Goal: Task Accomplishment & Management: Use online tool/utility

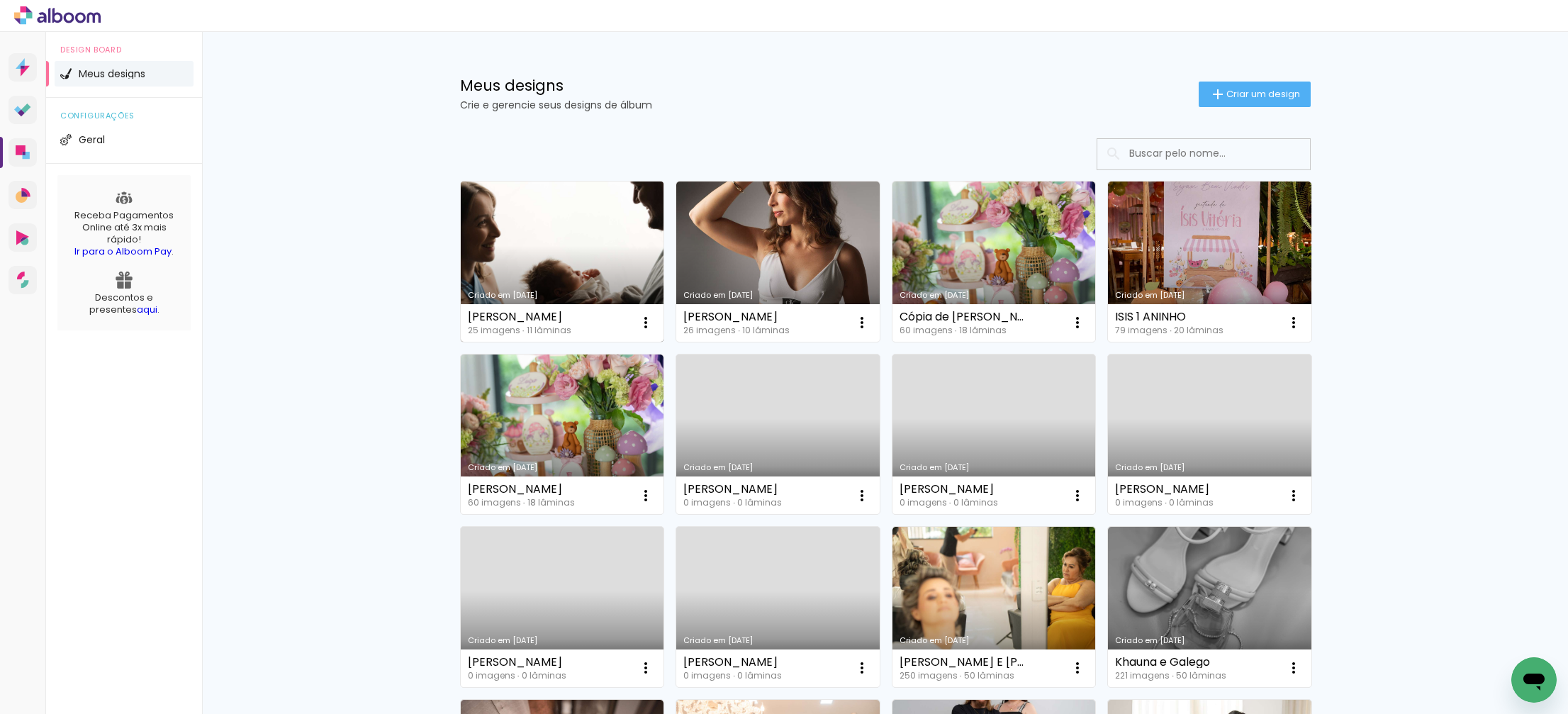
click at [580, 249] on link "Criado em [DATE]" at bounding box center [562, 261] width 203 height 160
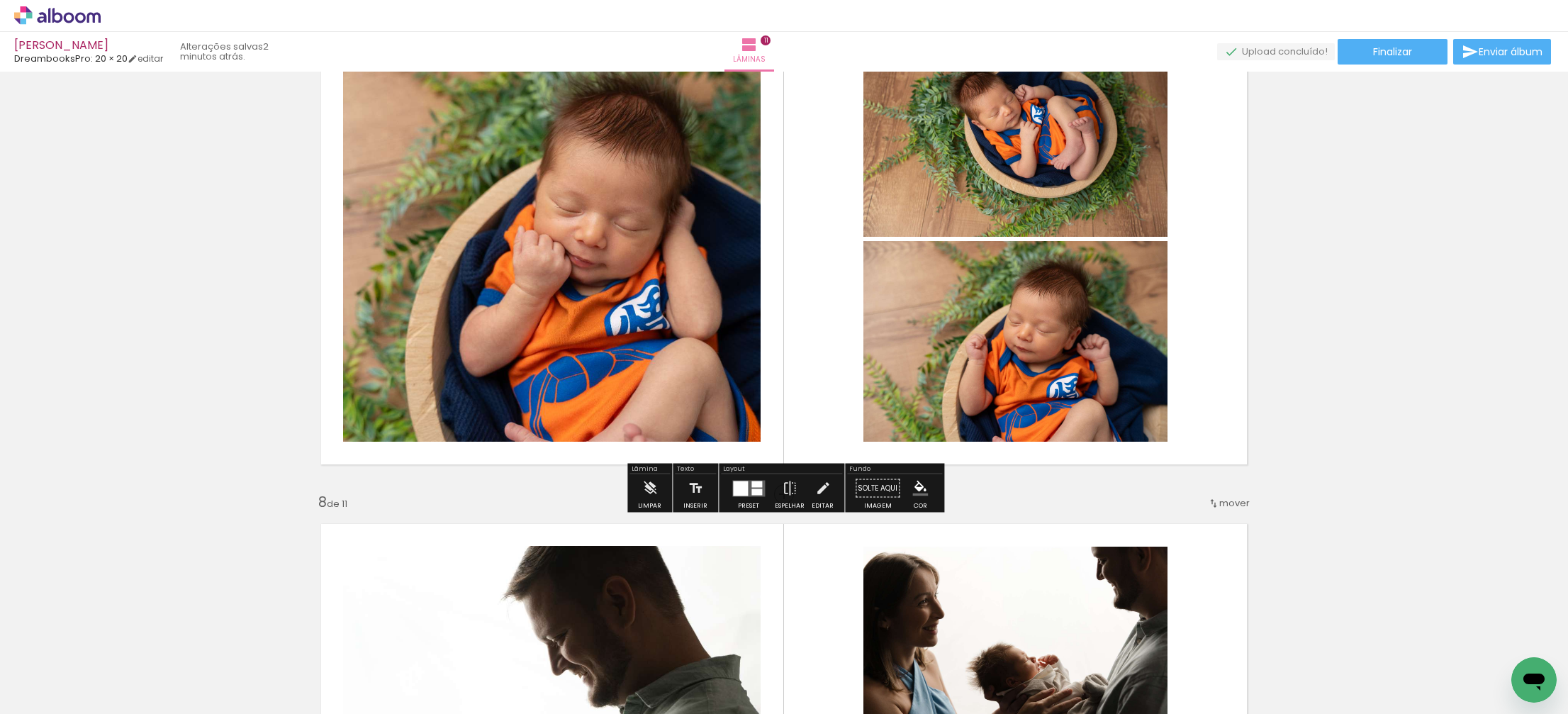
scroll to position [3205, 0]
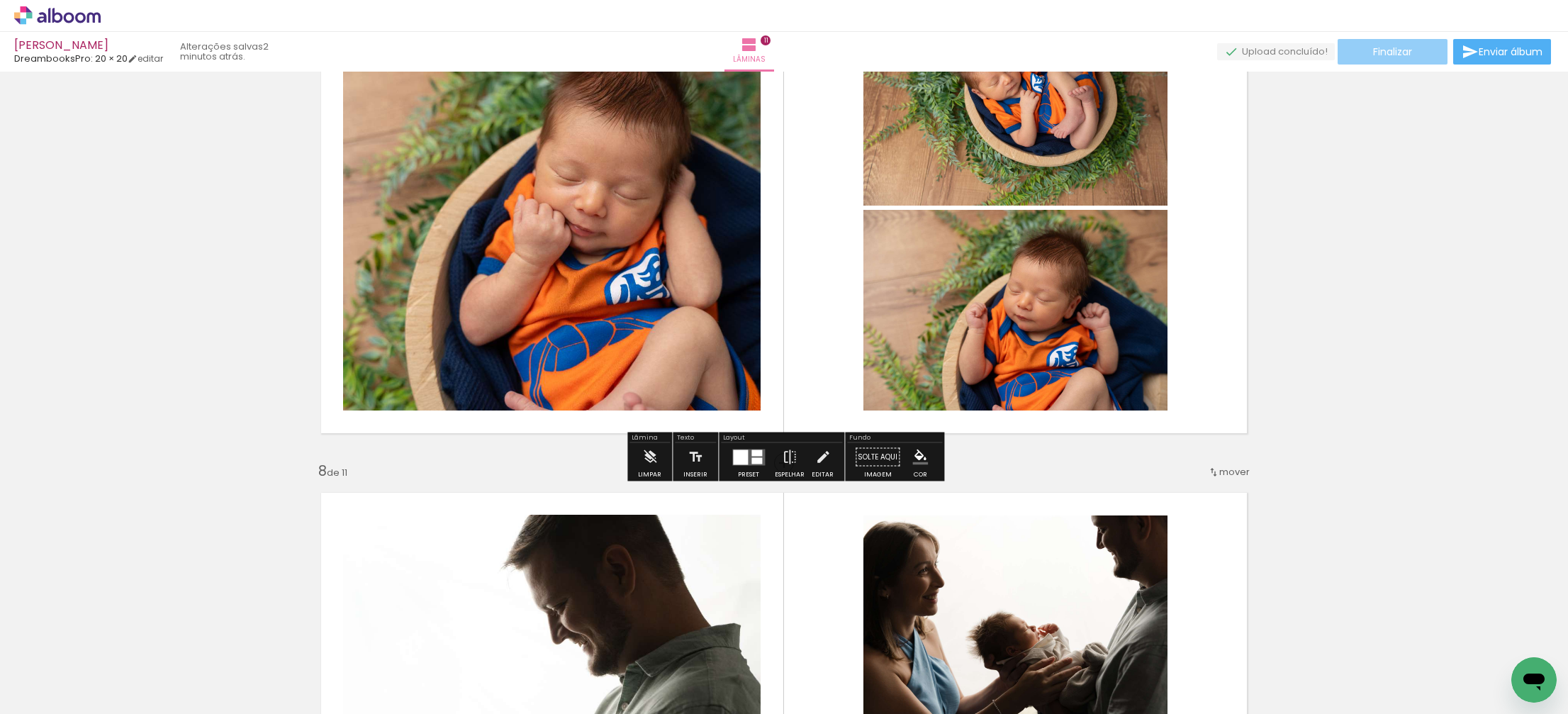
click at [1380, 56] on span "Finalizar" at bounding box center [1392, 52] width 39 height 10
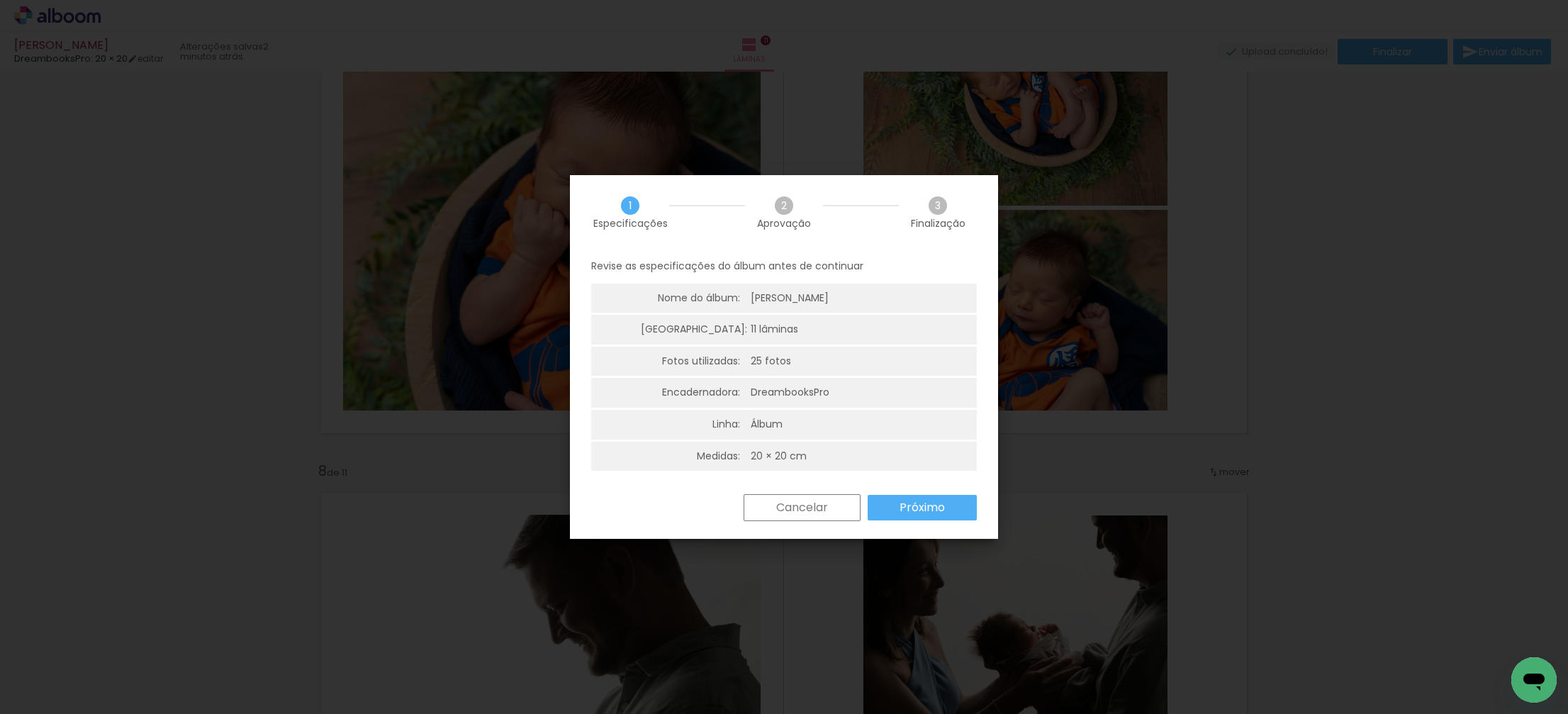
click at [0, 0] on slot "Próximo" at bounding box center [0, 0] width 0 height 0
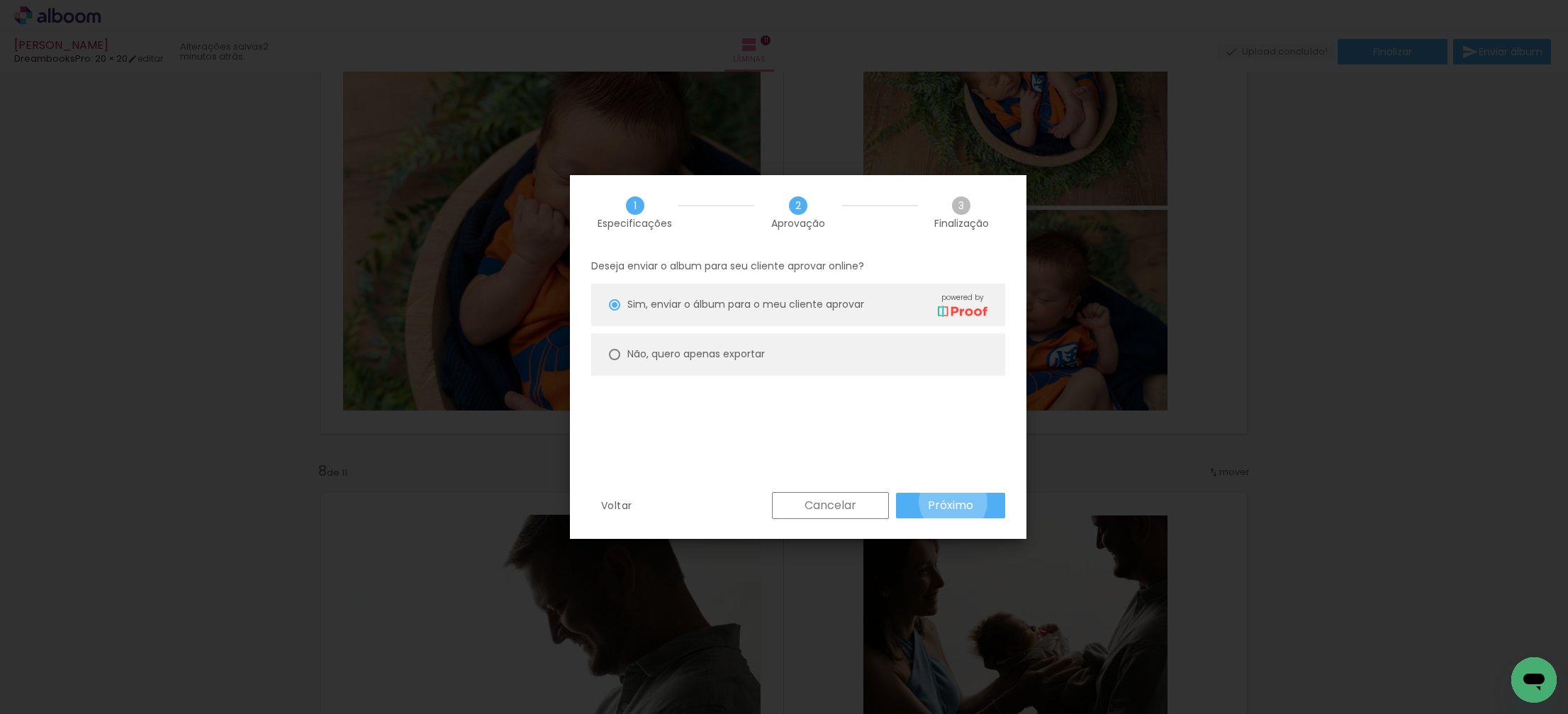
click at [0, 0] on slot "Próximo" at bounding box center [0, 0] width 0 height 0
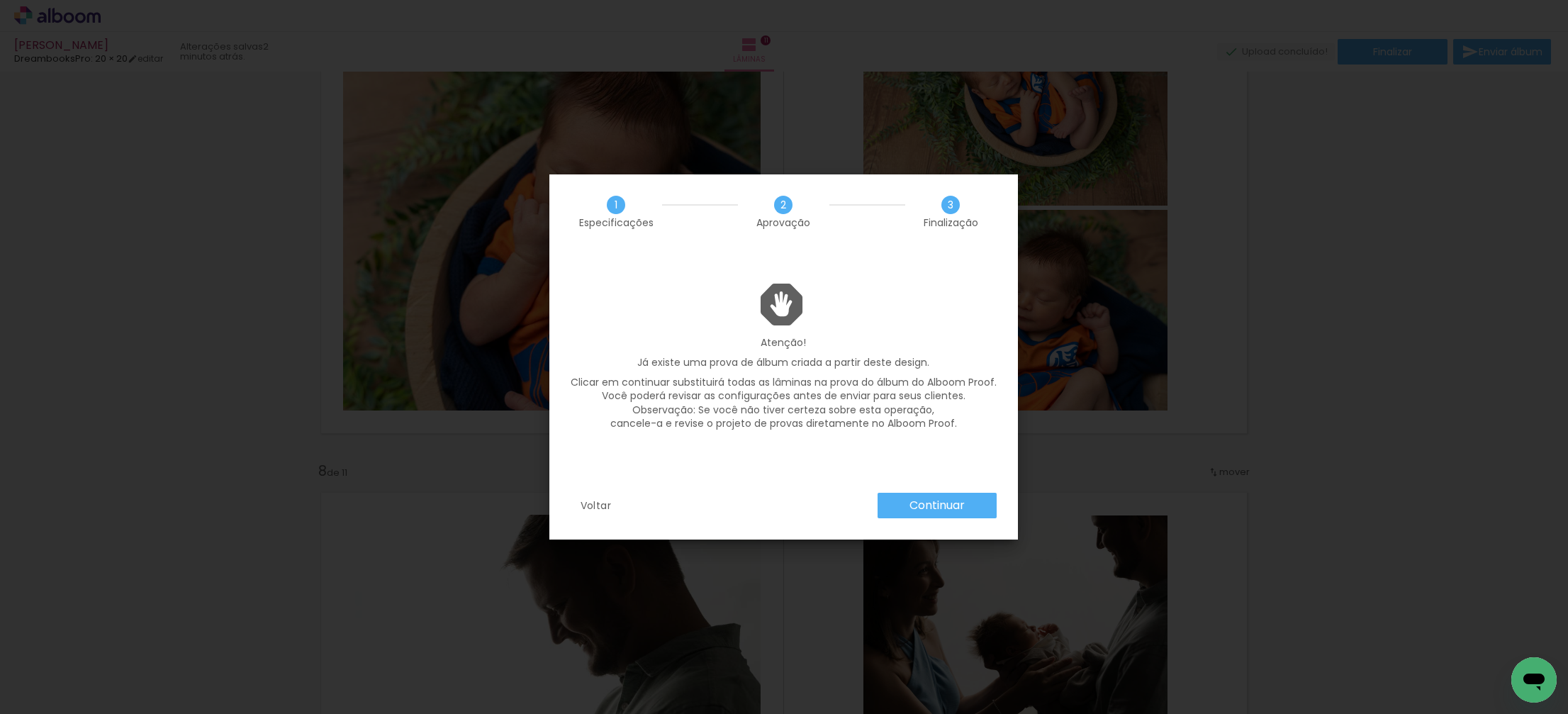
click at [0, 0] on slot "Continuar" at bounding box center [0, 0] width 0 height 0
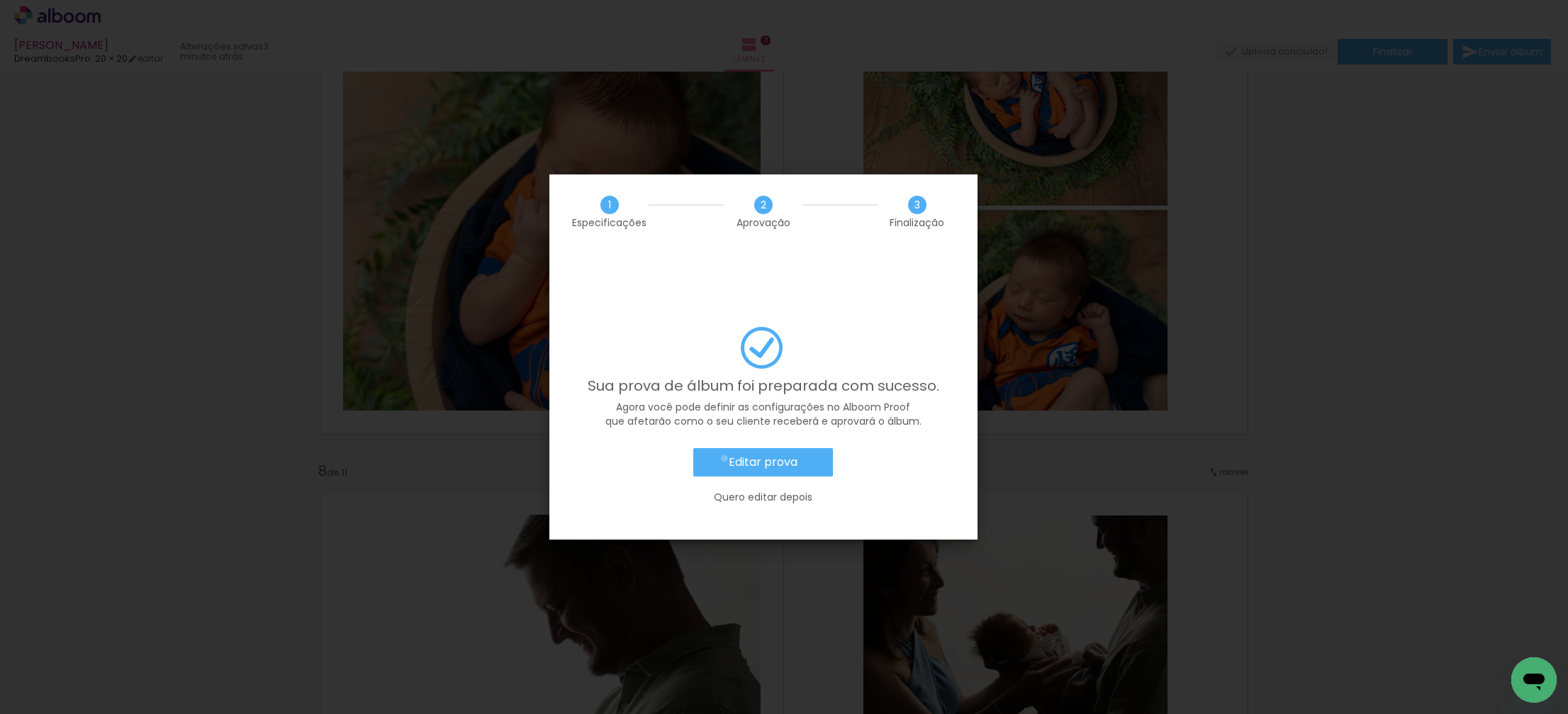
click at [724, 448] on paper-button "Editar prova" at bounding box center [763, 462] width 140 height 28
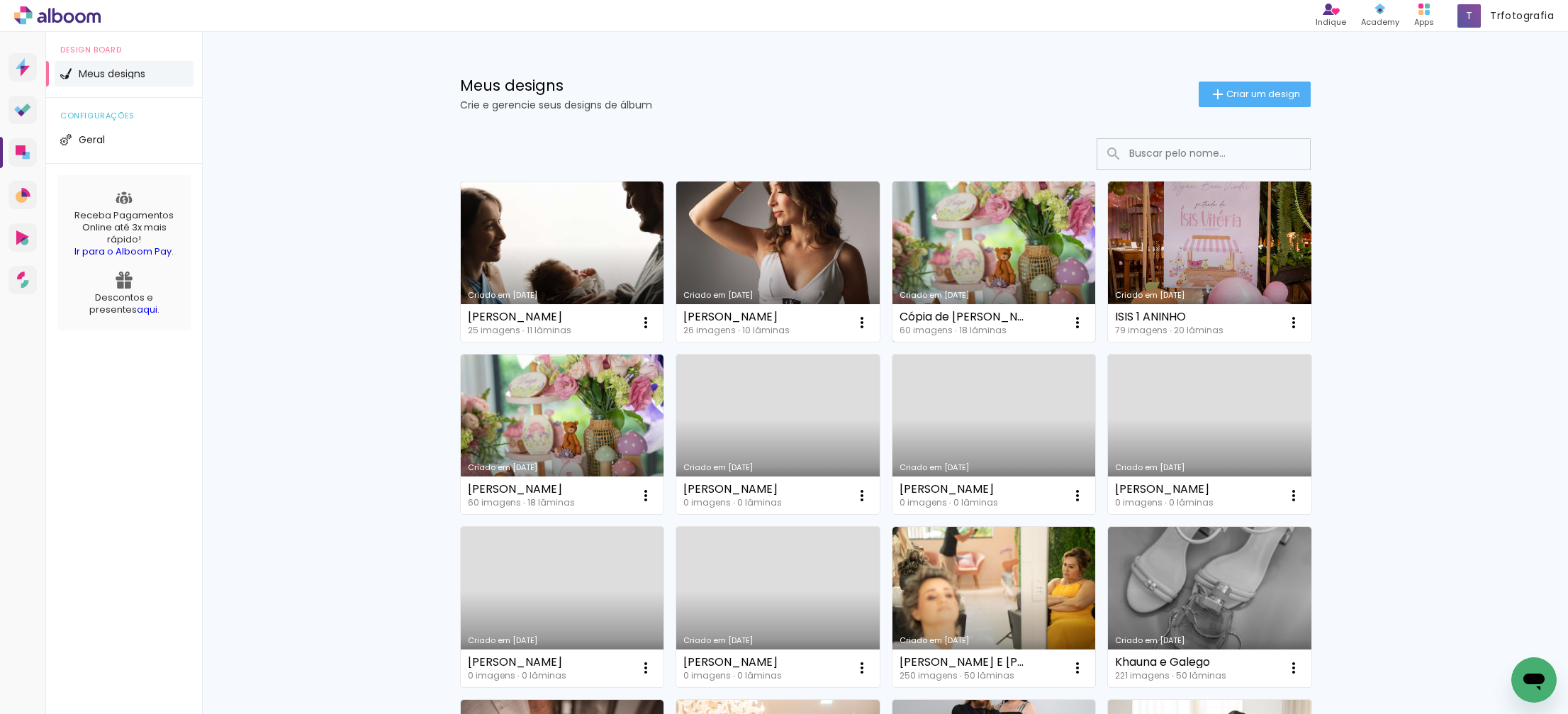
click at [993, 261] on link "Criado em [DATE]" at bounding box center [994, 261] width 203 height 160
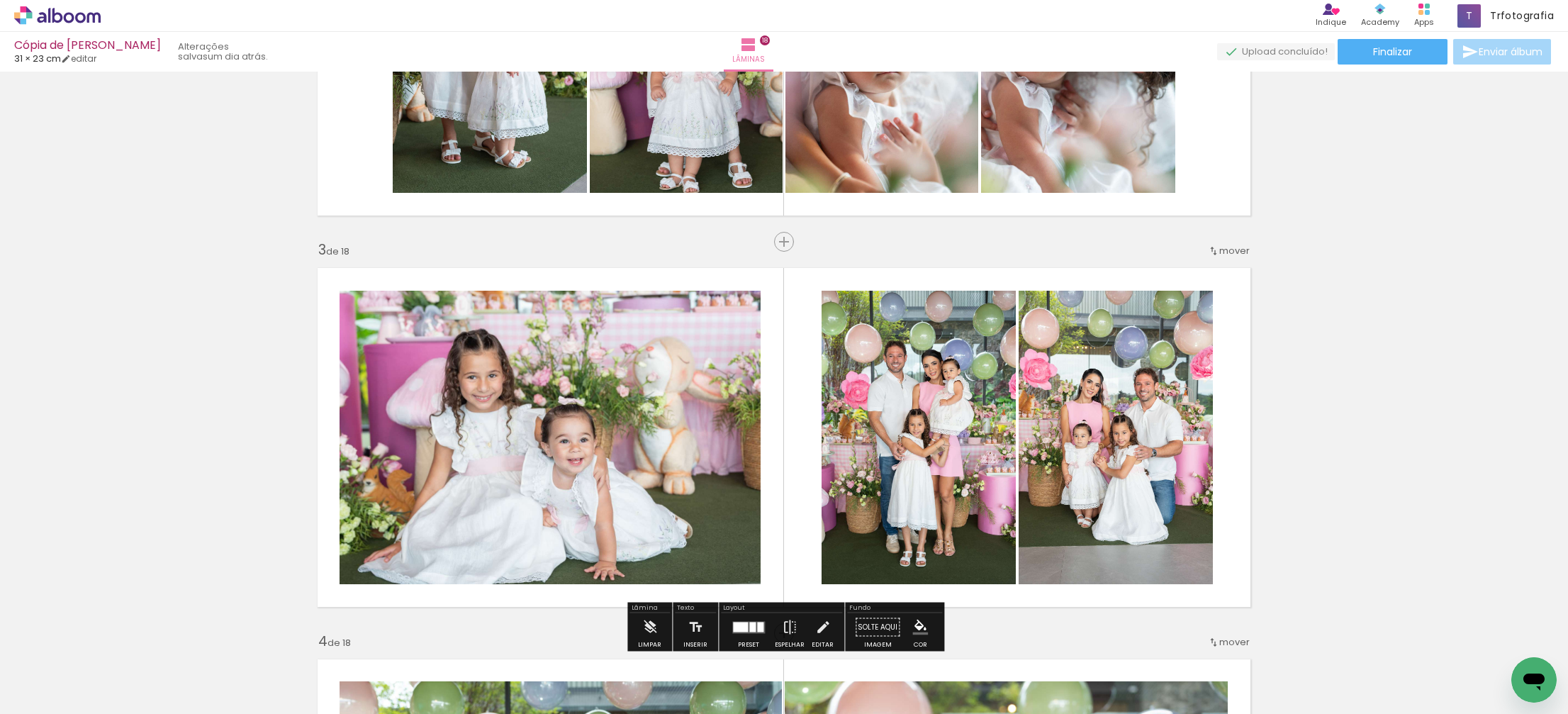
scroll to position [699, 0]
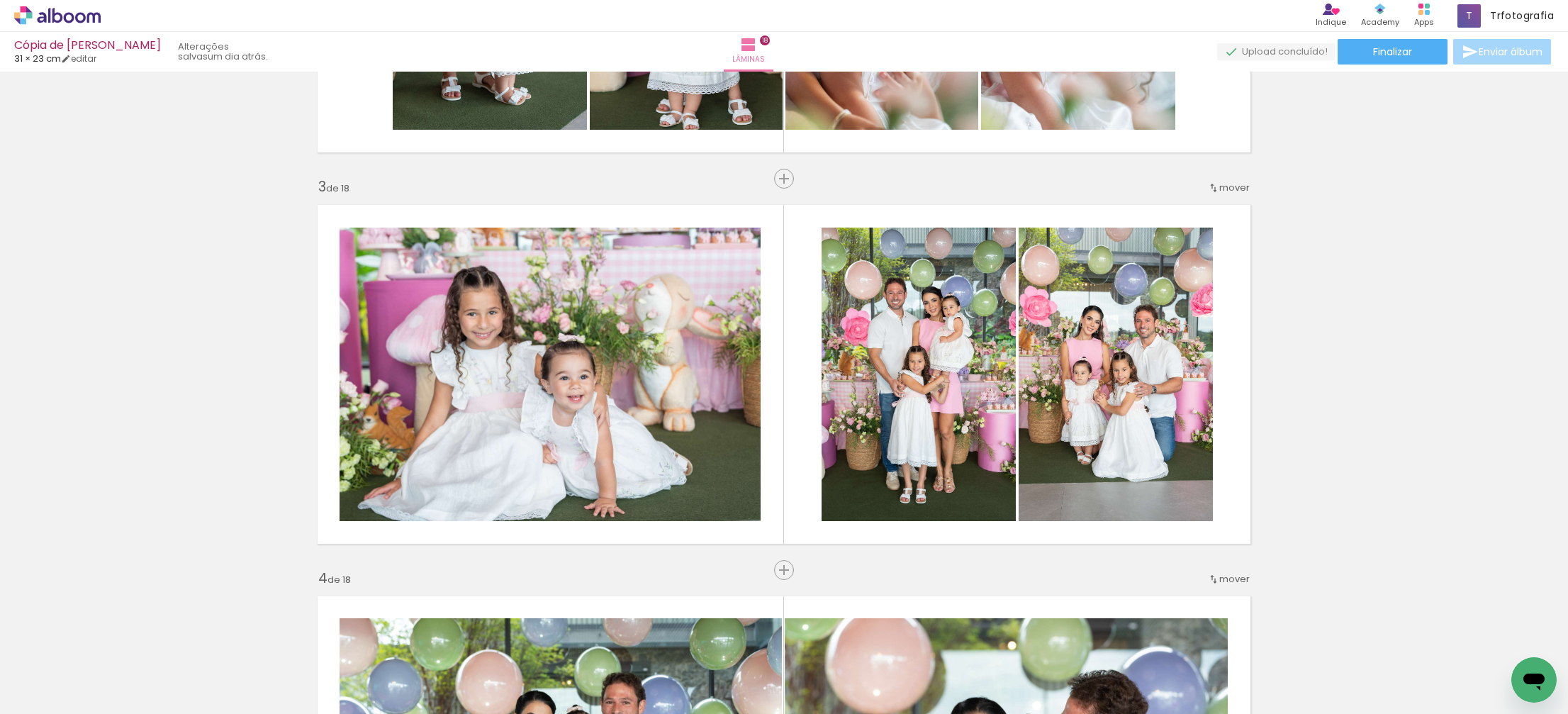
click at [29, 703] on iron-icon at bounding box center [20, 694] width 17 height 17
click at [0, 0] on input "file" at bounding box center [0, 0] width 0 height 0
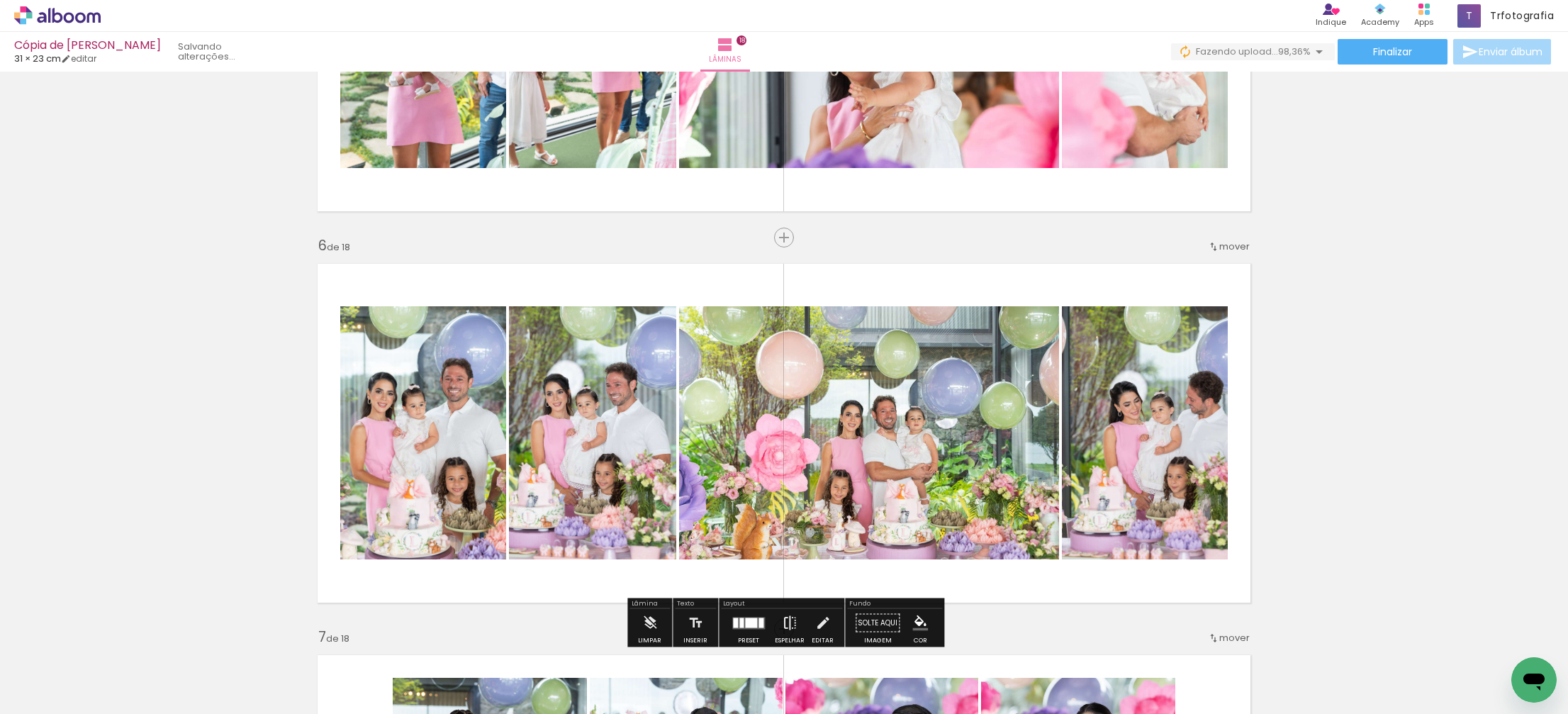
scroll to position [1821, 0]
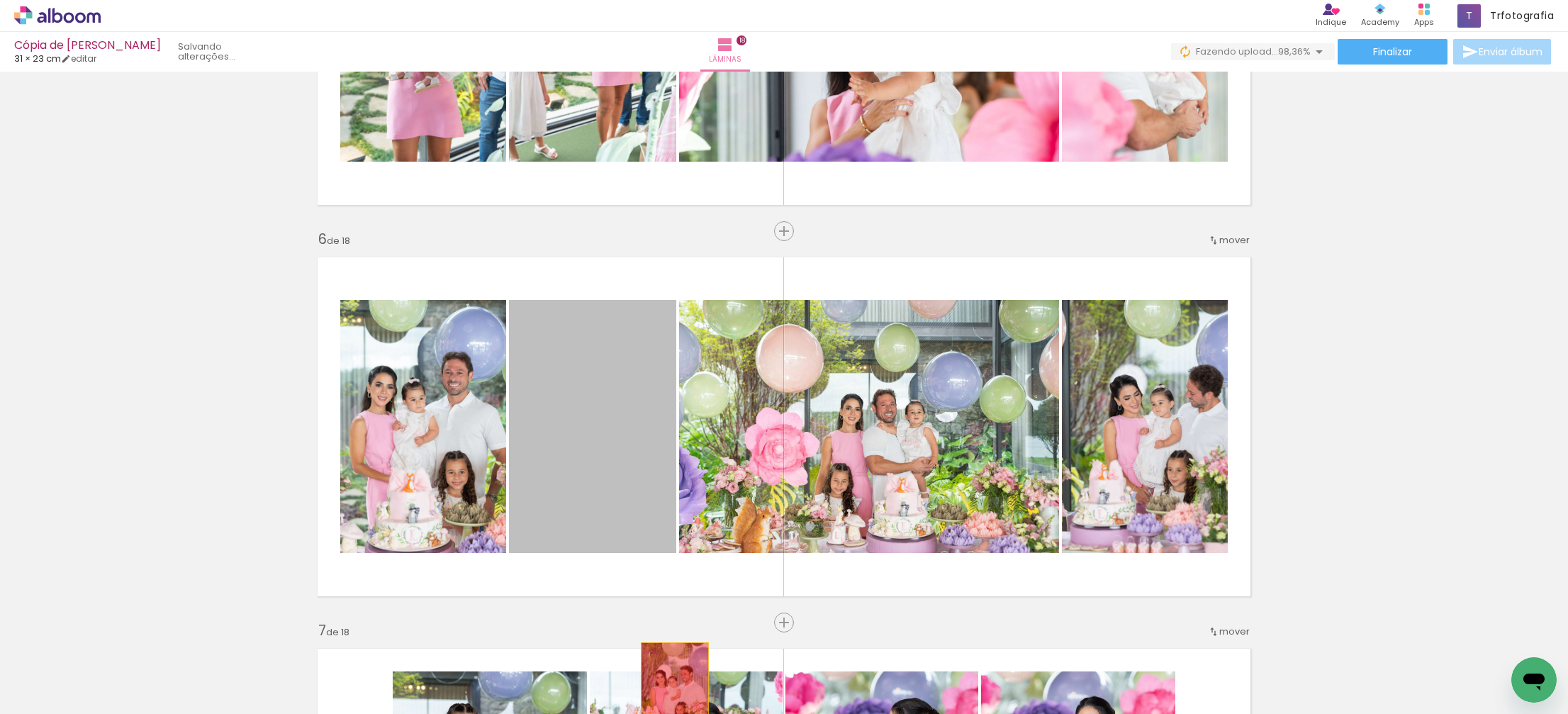
drag, startPoint x: 614, startPoint y: 393, endPoint x: 675, endPoint y: 692, distance: 305.2
click at [675, 693] on quentale-workspace at bounding box center [784, 357] width 1568 height 714
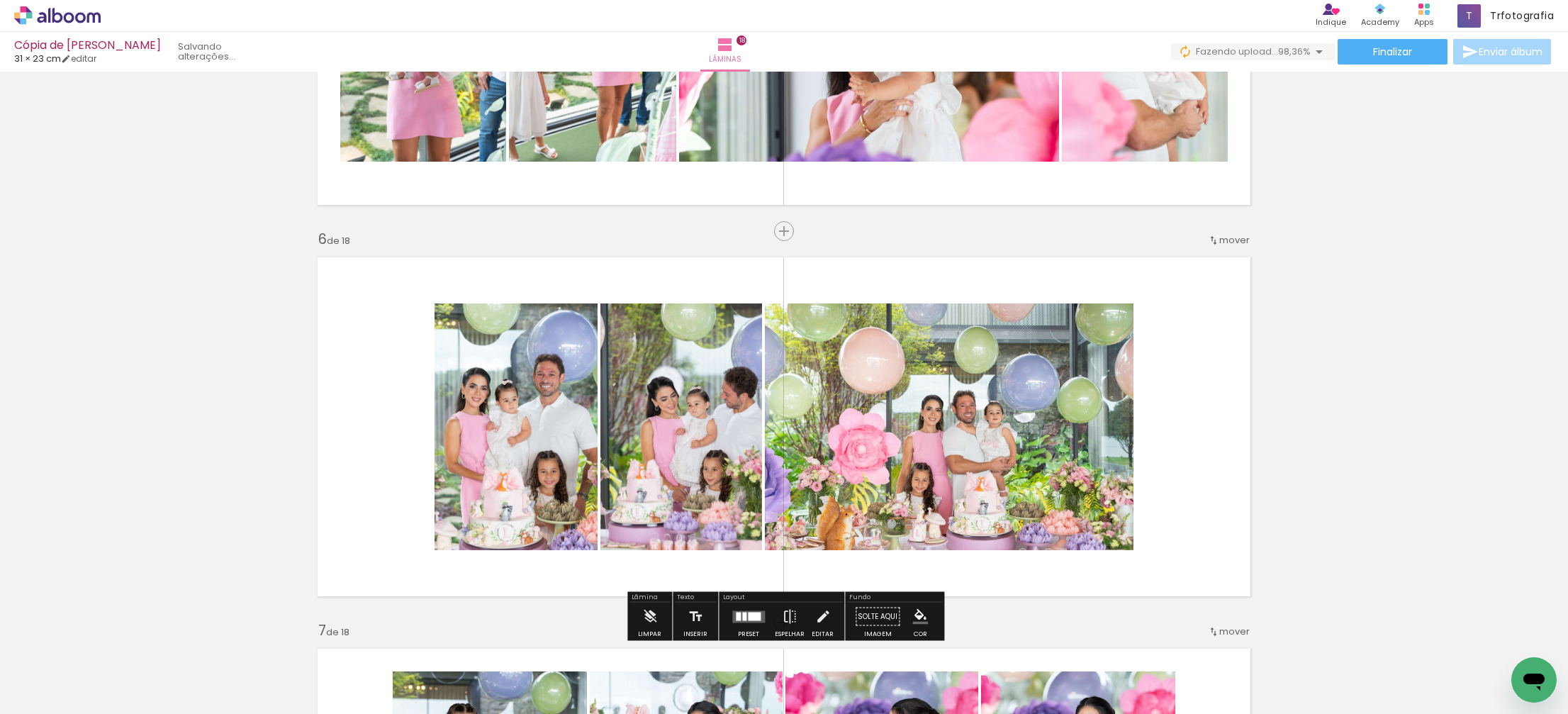
click at [742, 614] on div at bounding box center [744, 616] width 4 height 9
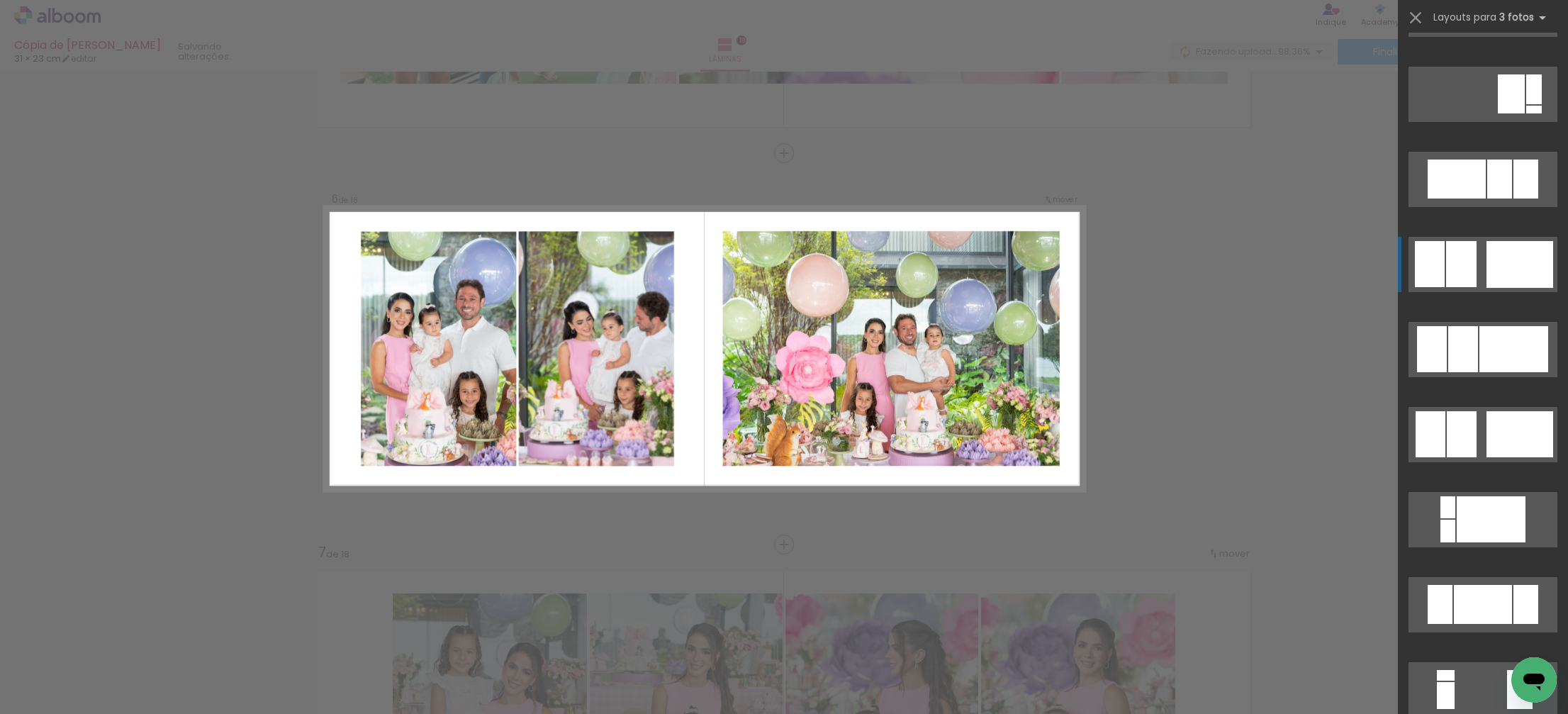
scroll to position [914, 0]
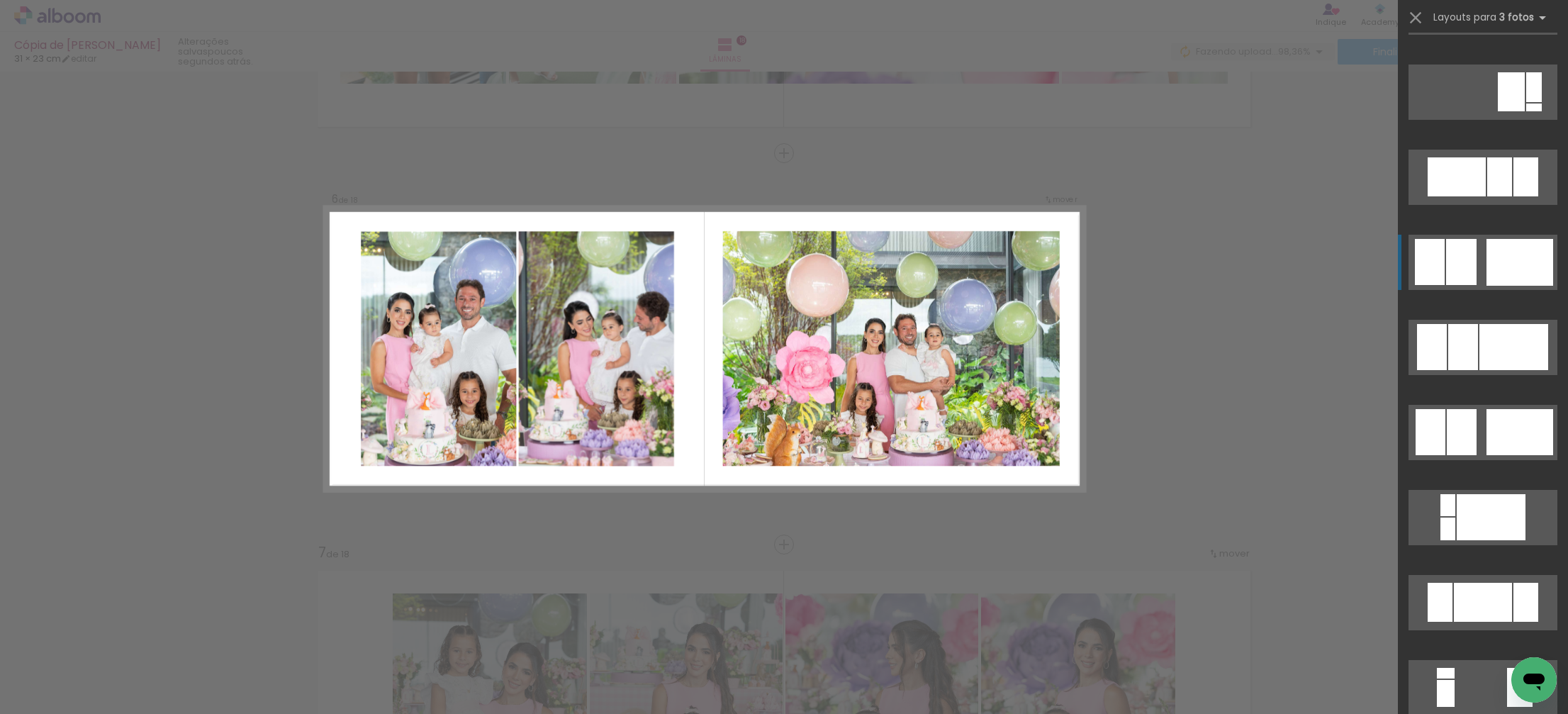
click at [1466, 273] on div at bounding box center [1460, 262] width 30 height 46
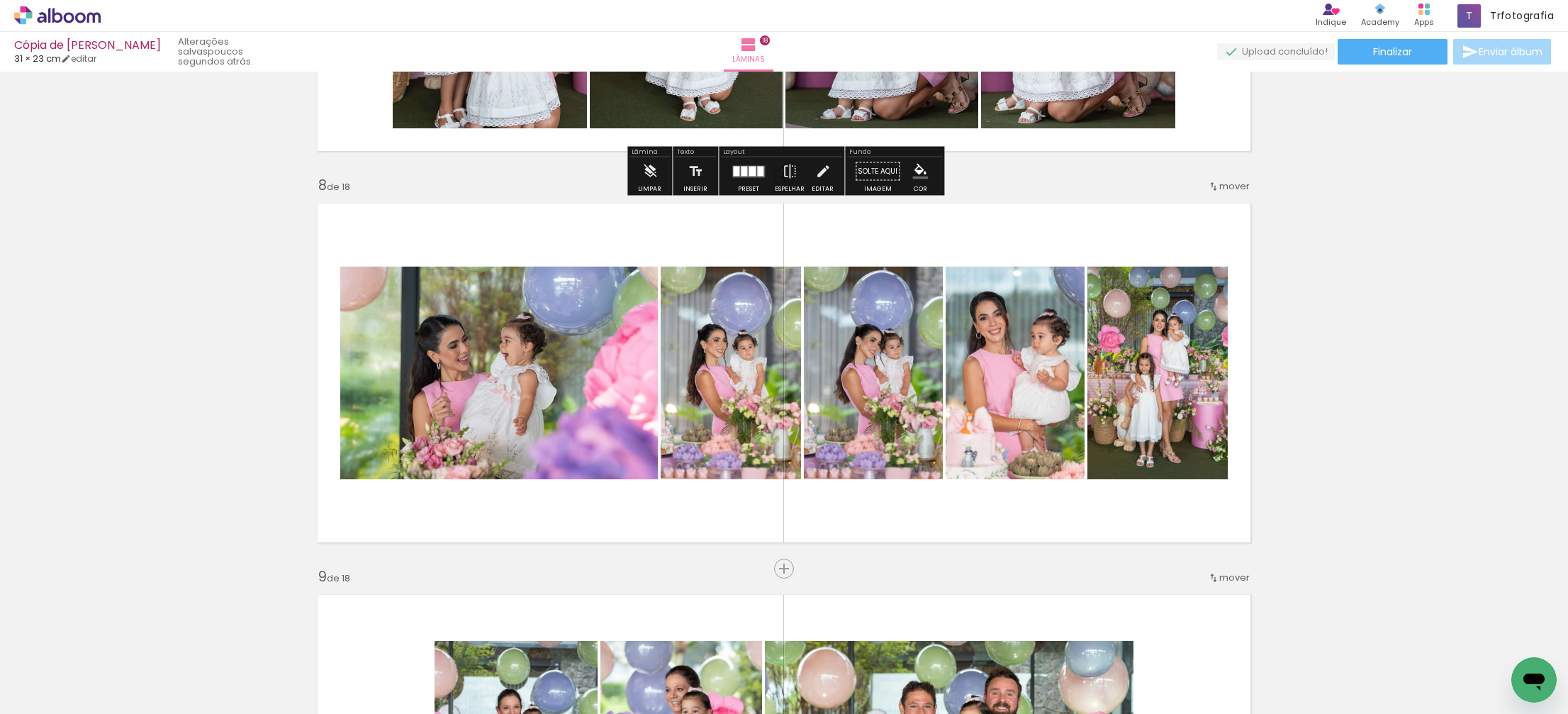
scroll to position [2659, 0]
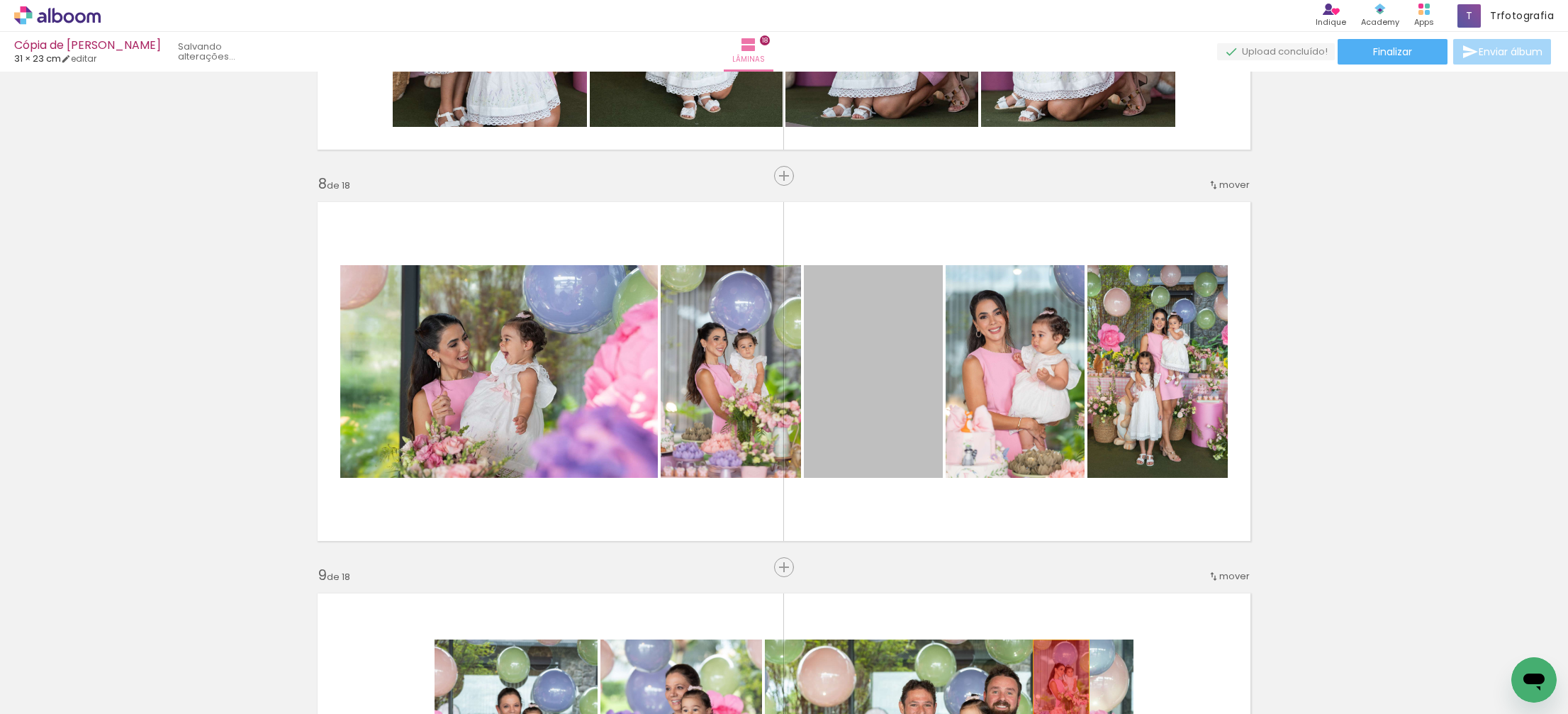
drag, startPoint x: 896, startPoint y: 385, endPoint x: 1061, endPoint y: 682, distance: 339.8
click at [1061, 682] on quentale-workspace at bounding box center [784, 357] width 1568 height 714
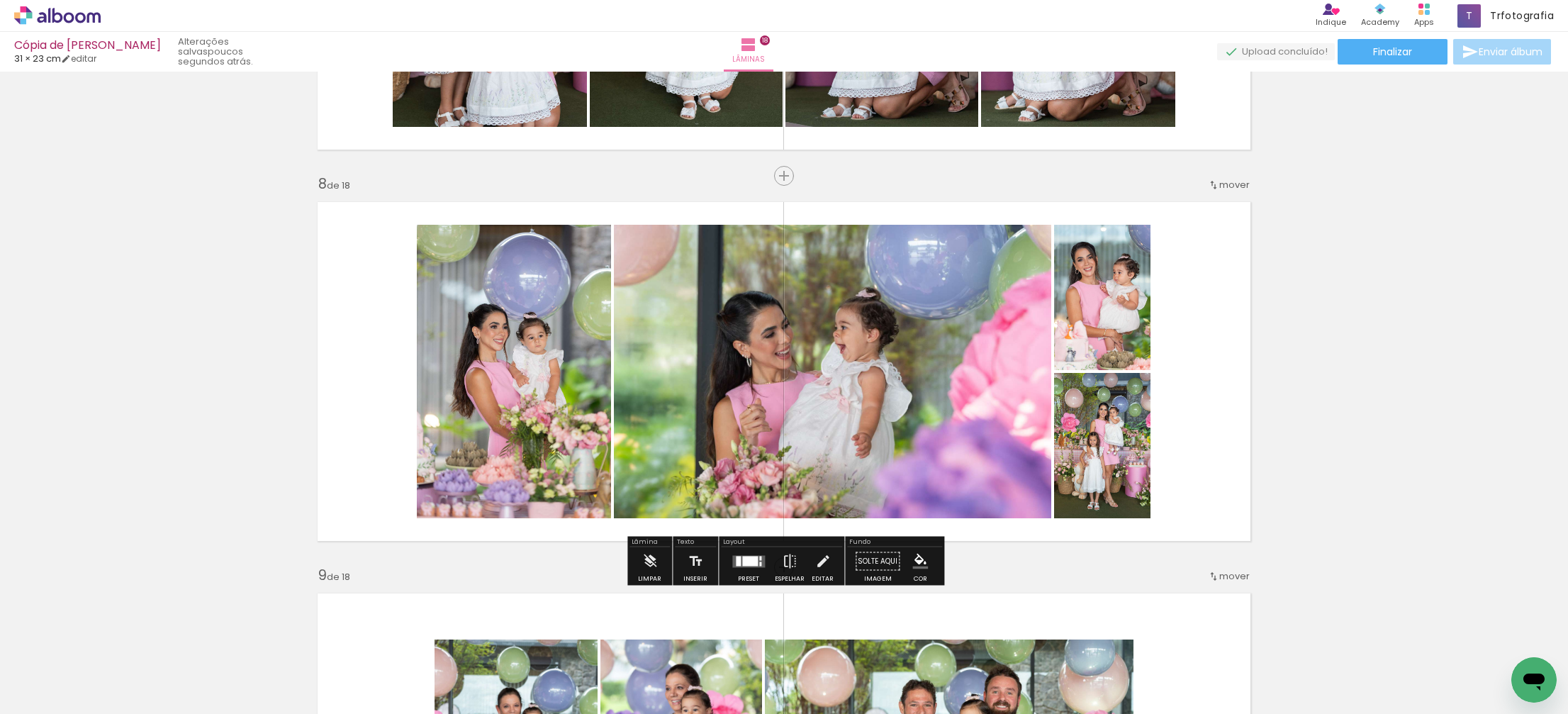
click at [747, 561] on div at bounding box center [749, 560] width 15 height 10
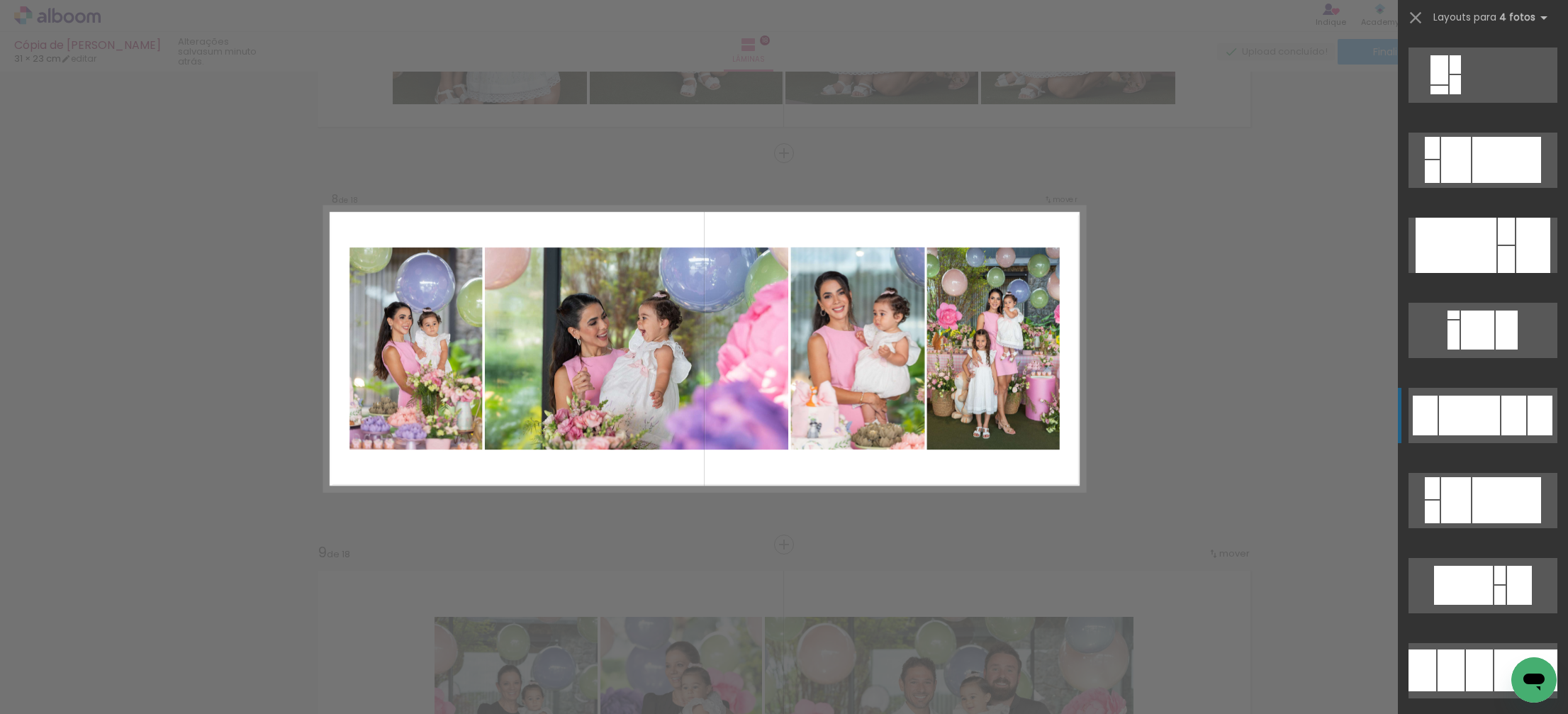
scroll to position [2551, 0]
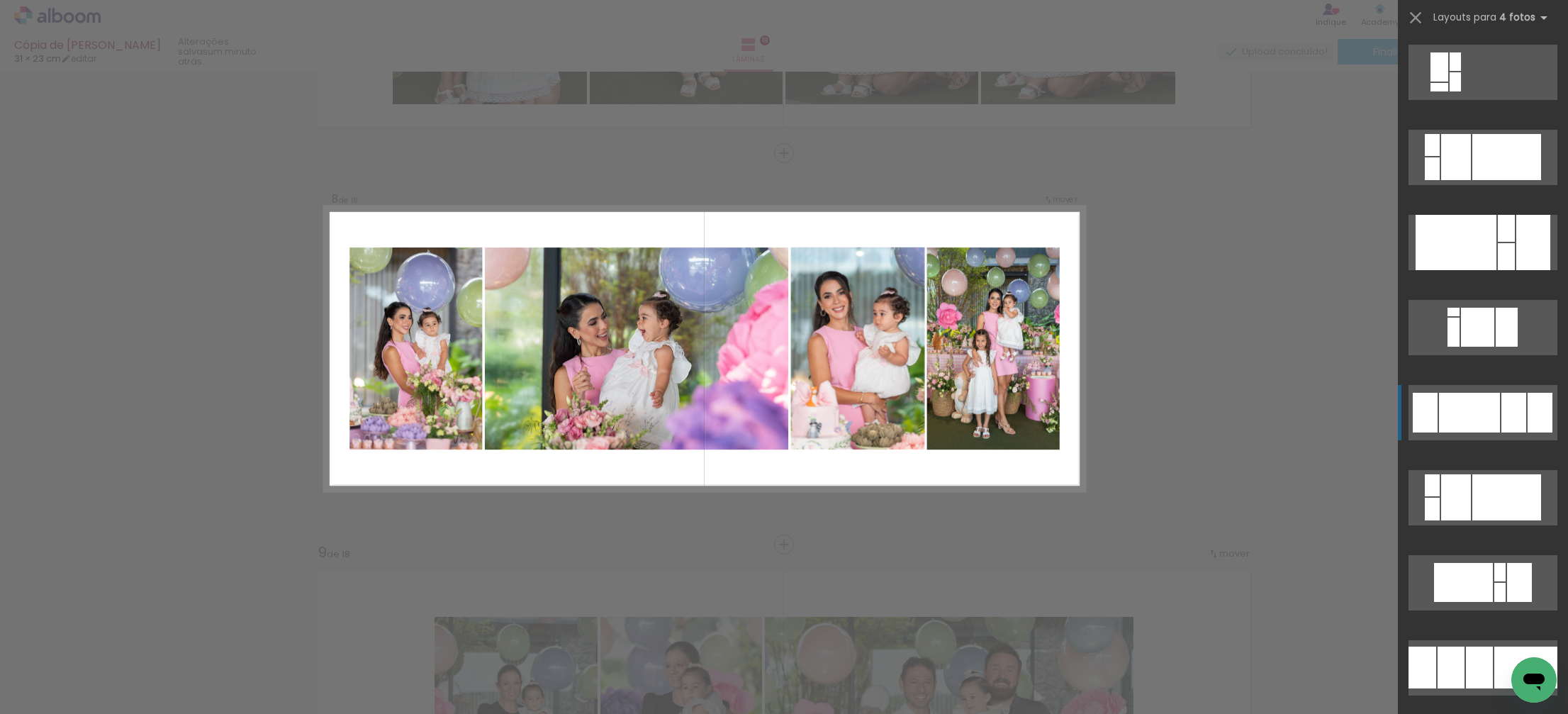
click at [1451, 409] on div at bounding box center [1469, 413] width 61 height 40
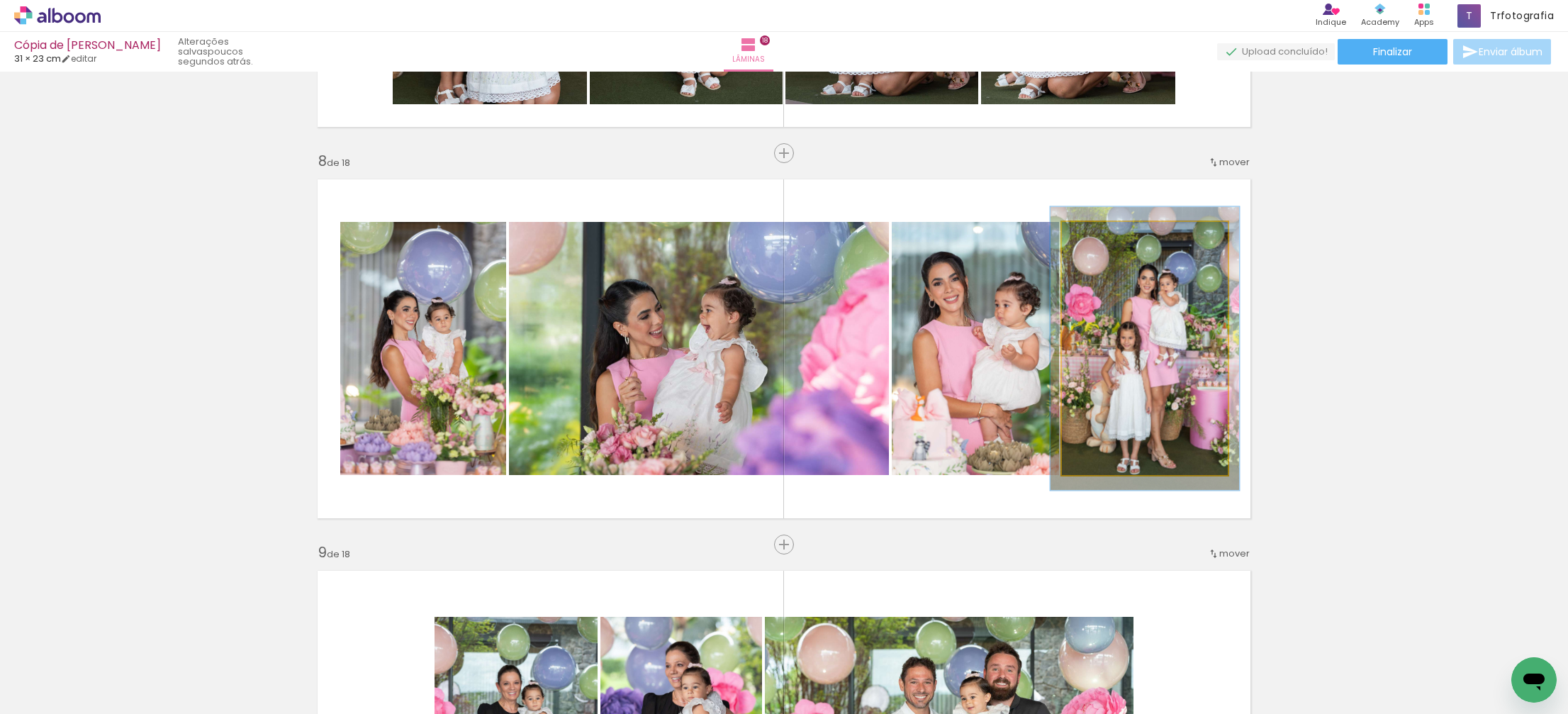
click at [1103, 236] on div at bounding box center [1100, 237] width 13 height 13
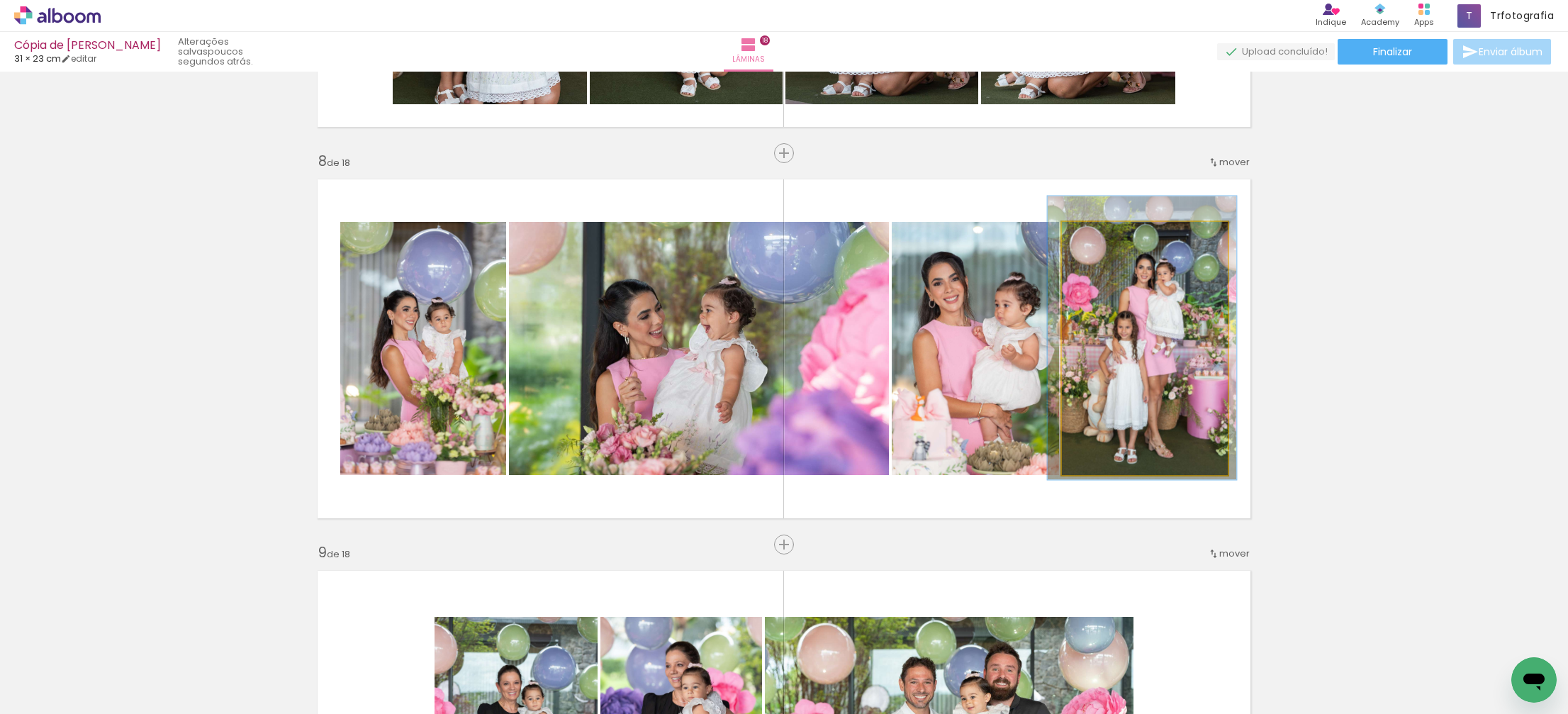
drag, startPoint x: 1174, startPoint y: 364, endPoint x: 1172, endPoint y: 353, distance: 11.2
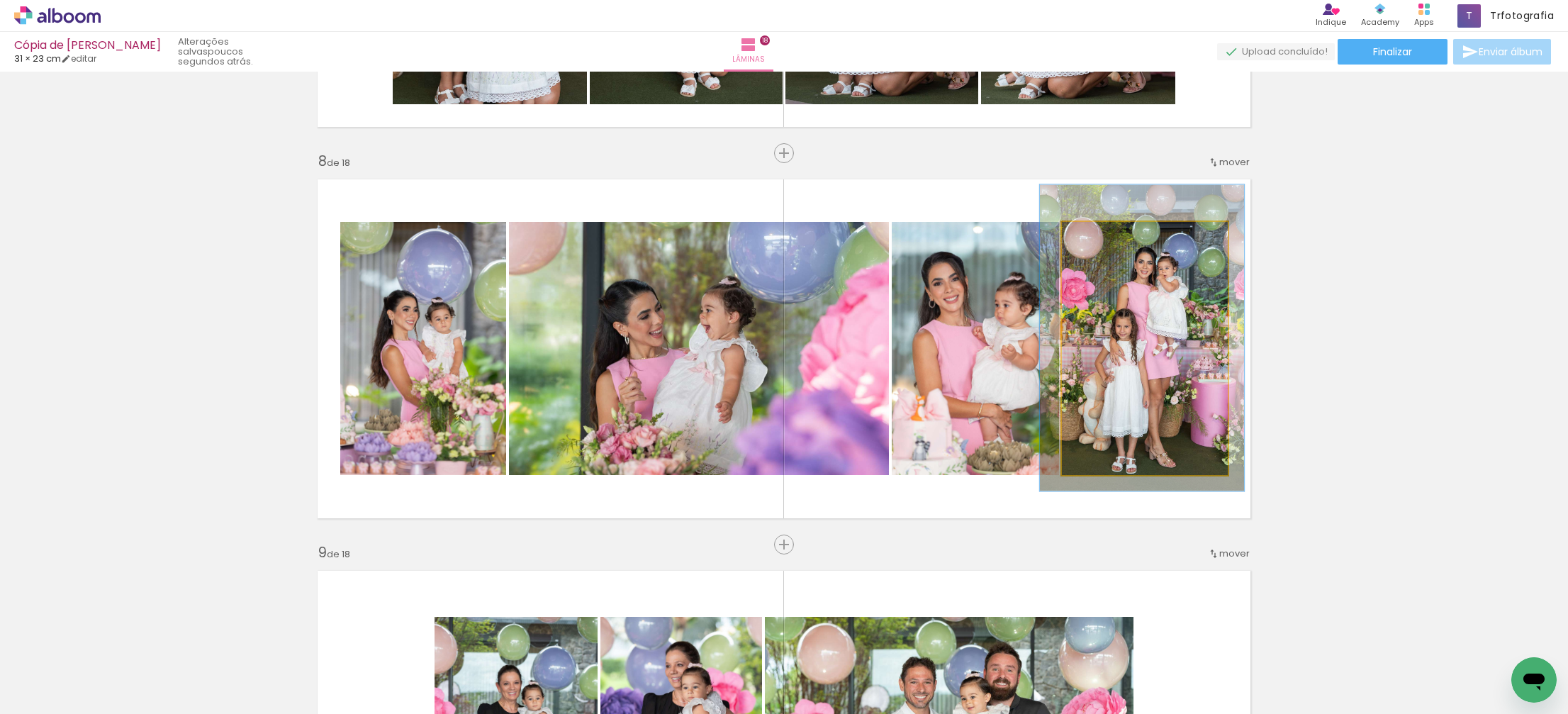
type paper-slider "121"
click at [1107, 236] on div at bounding box center [1105, 237] width 13 height 13
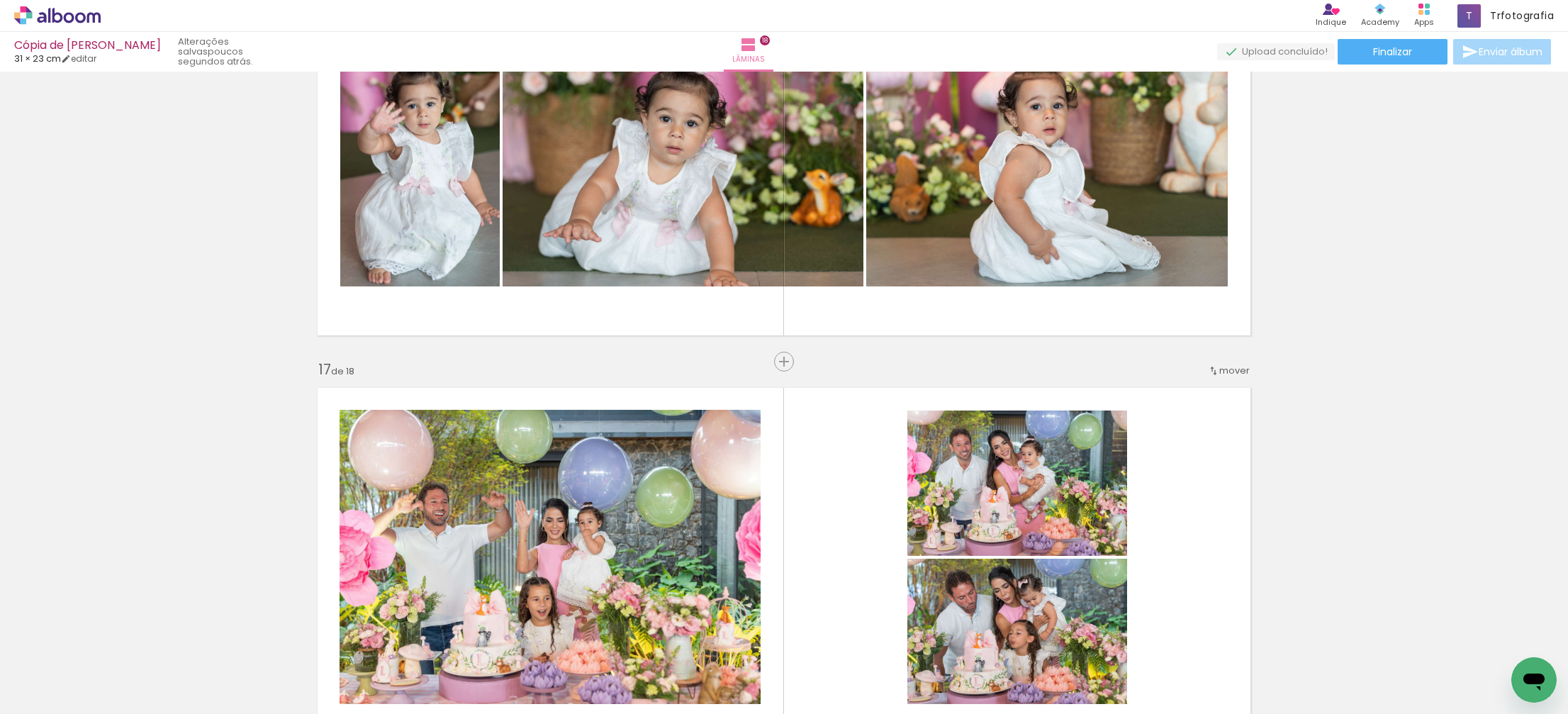
scroll to position [0, 3395]
click at [214, 638] on iron-icon at bounding box center [208, 637] width 15 height 15
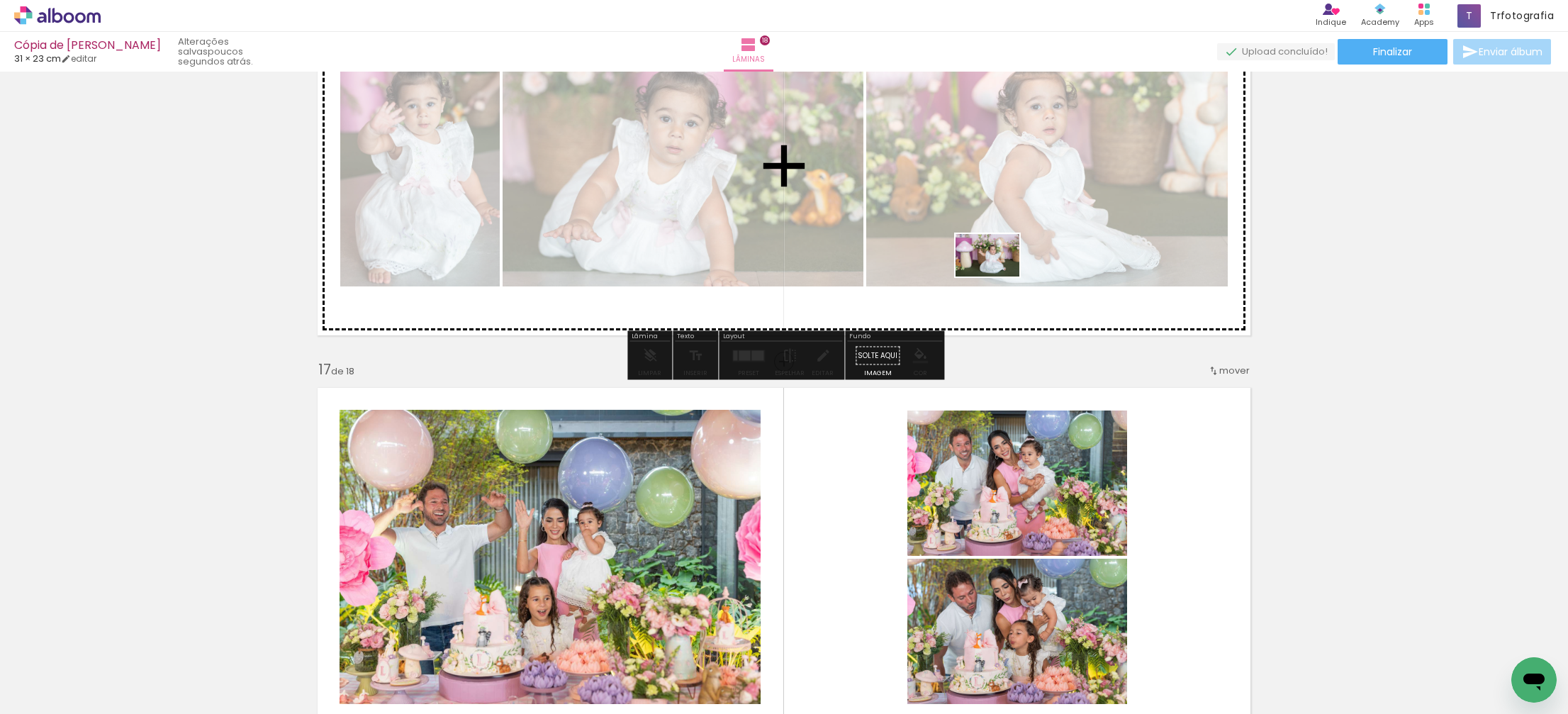
drag, startPoint x: 1503, startPoint y: 659, endPoint x: 996, endPoint y: 281, distance: 632.4
click at [995, 276] on quentale-workspace at bounding box center [784, 357] width 1568 height 714
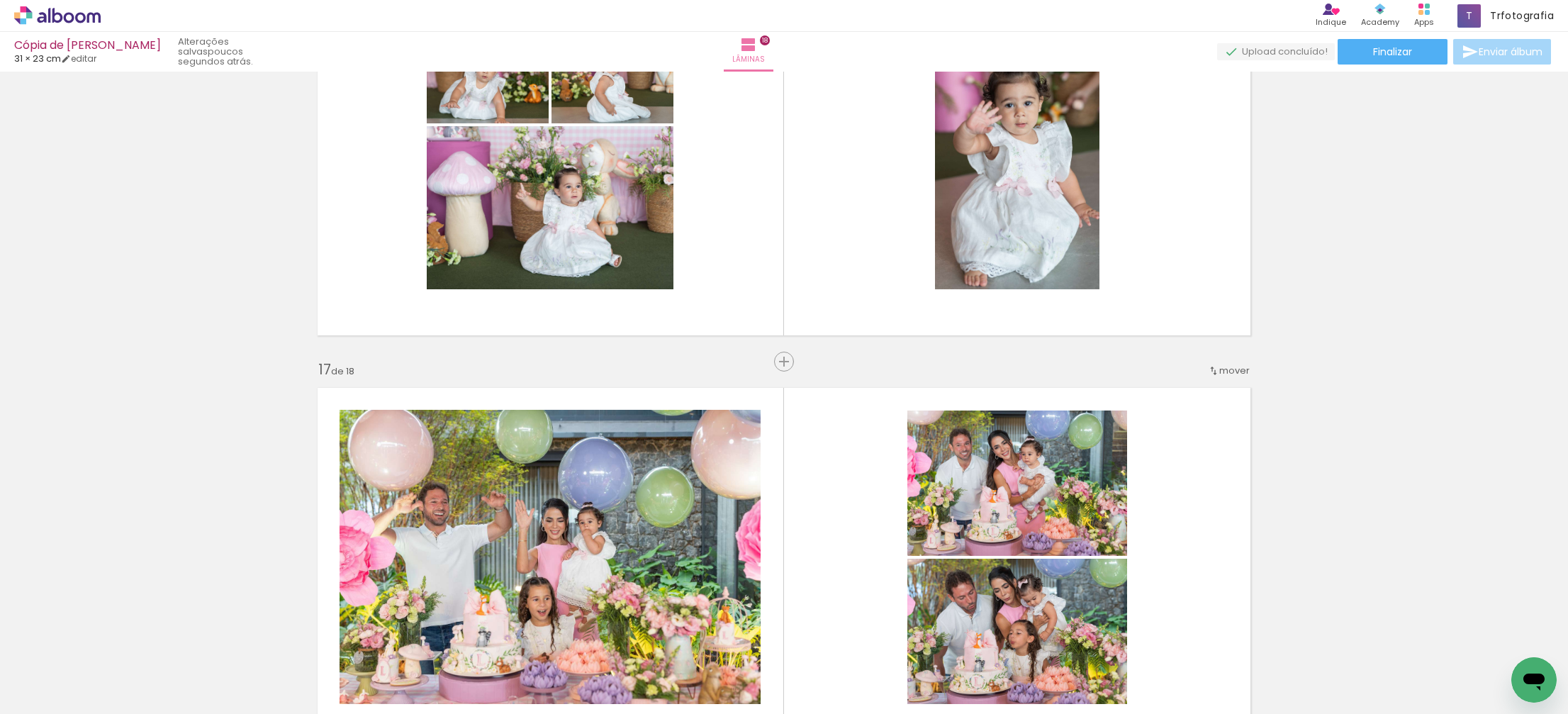
scroll to position [0, 736]
click at [891, 637] on iron-icon at bounding box center [883, 637] width 15 height 15
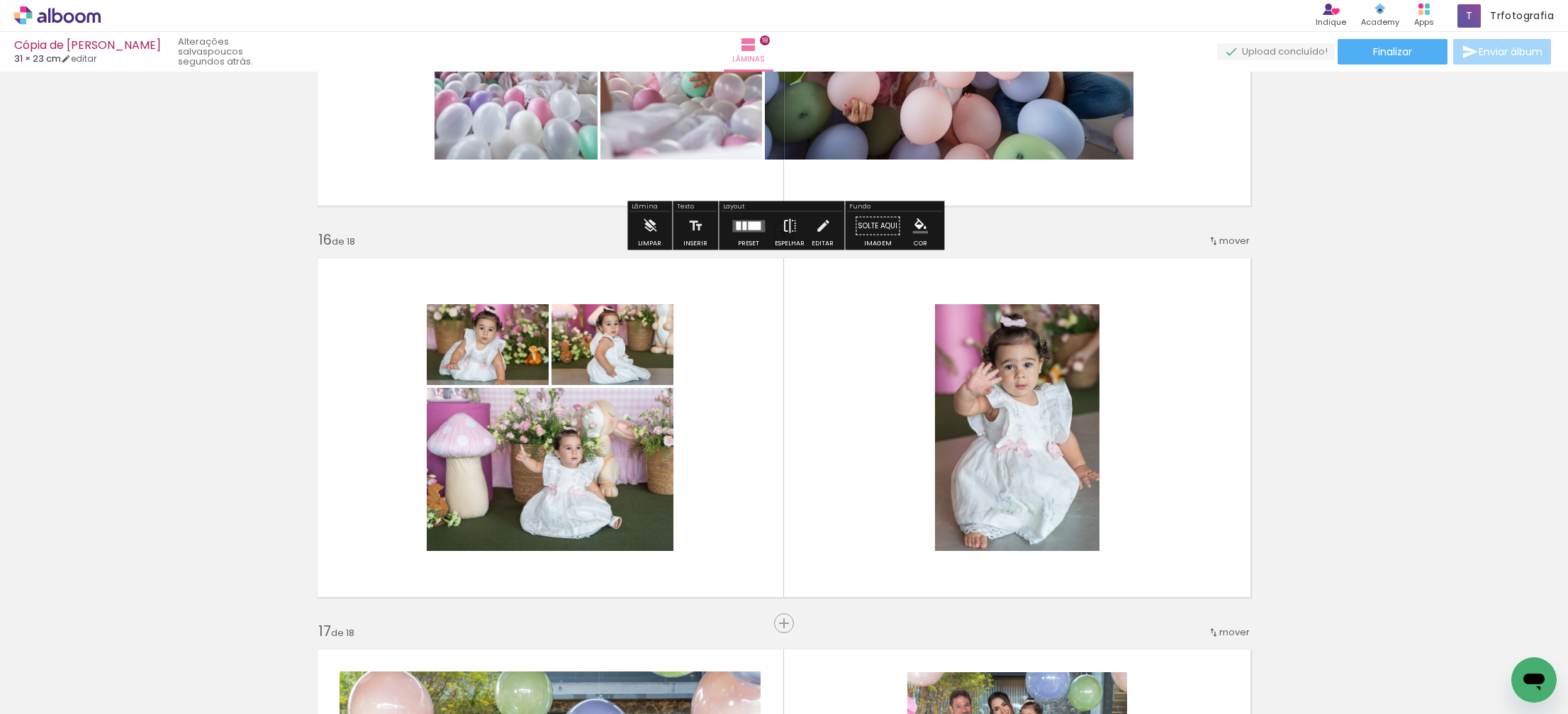
scroll to position [5758, 0]
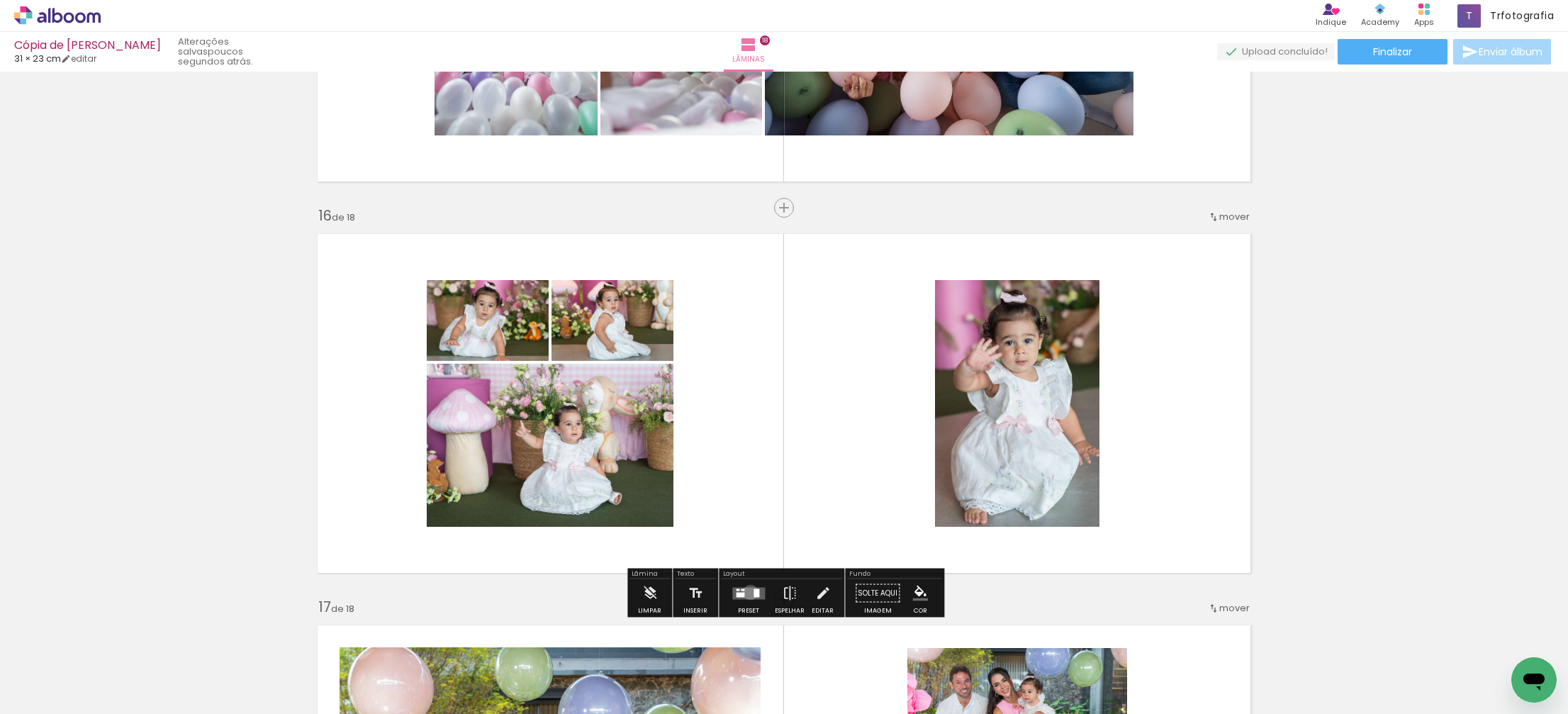
click at [747, 592] on quentale-layouter at bounding box center [748, 593] width 32 height 12
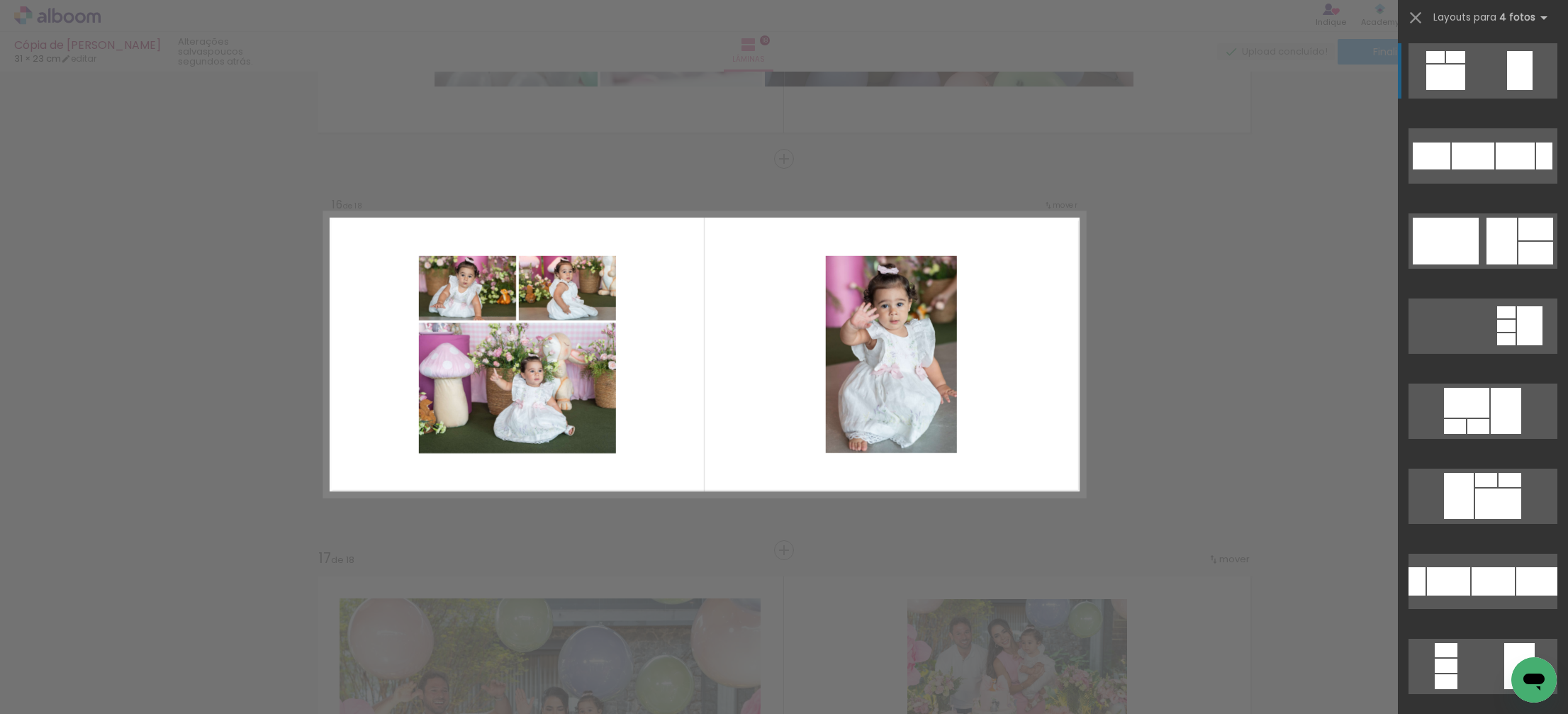
scroll to position [5813, 0]
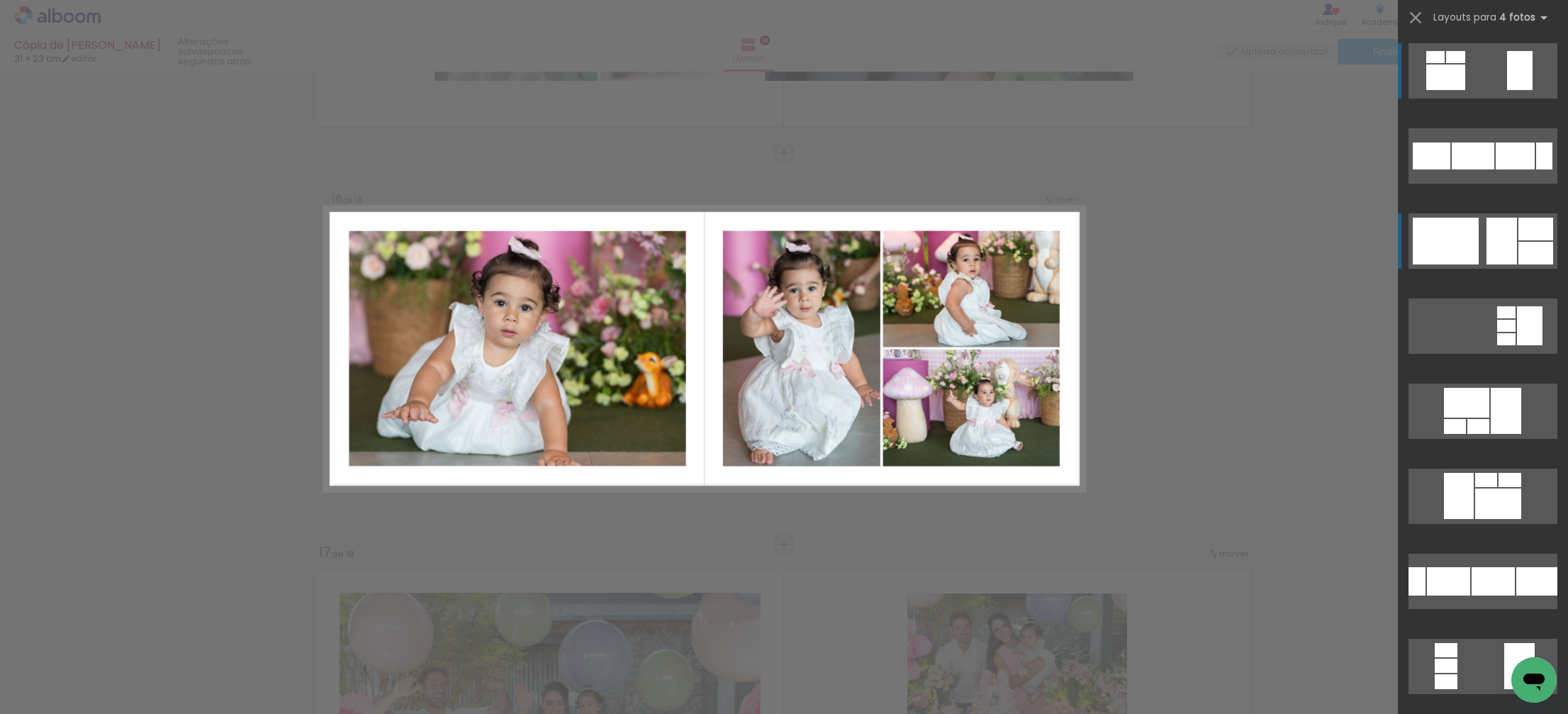
click at [1420, 231] on div at bounding box center [1445, 241] width 66 height 47
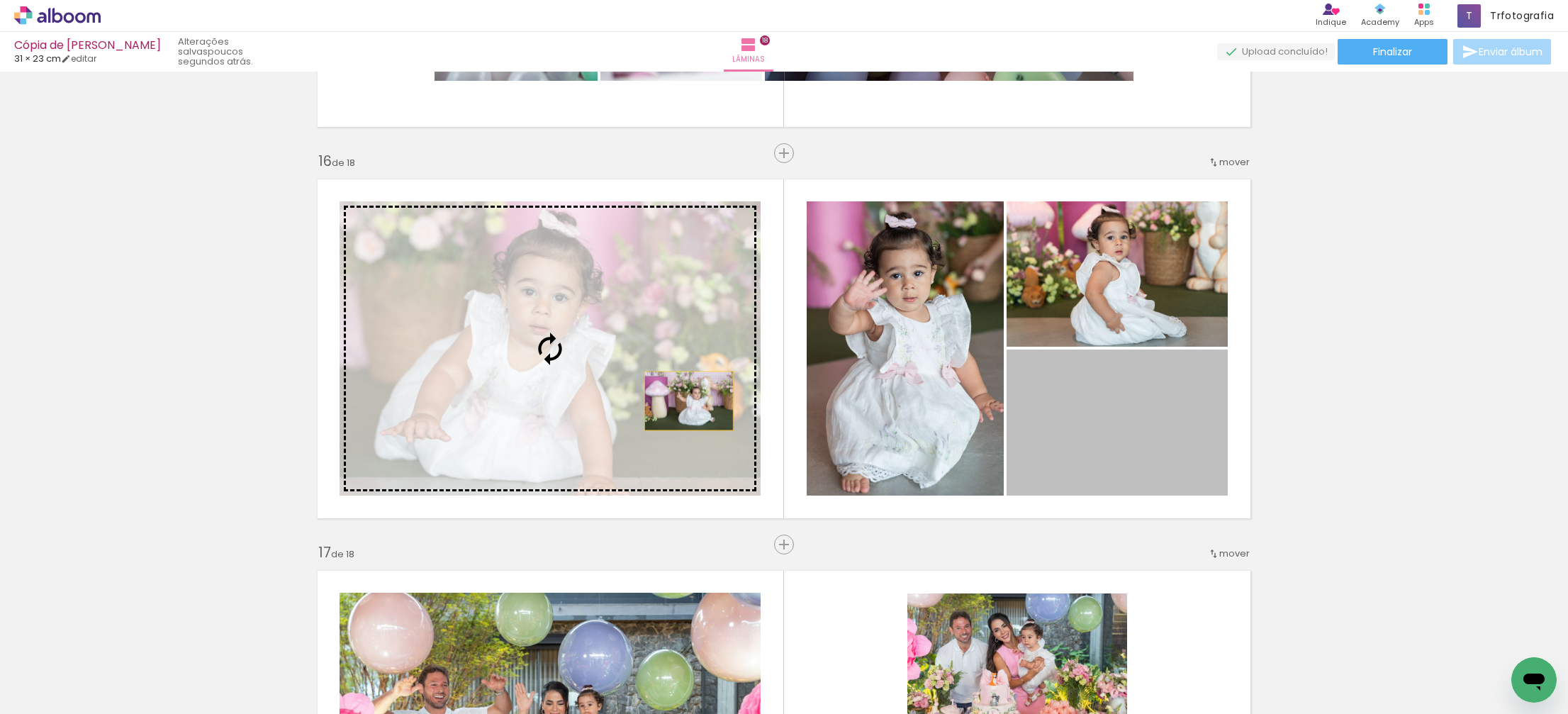
drag, startPoint x: 1082, startPoint y: 429, endPoint x: 688, endPoint y: 400, distance: 395.1
click at [0, 0] on slot at bounding box center [0, 0] width 0 height 0
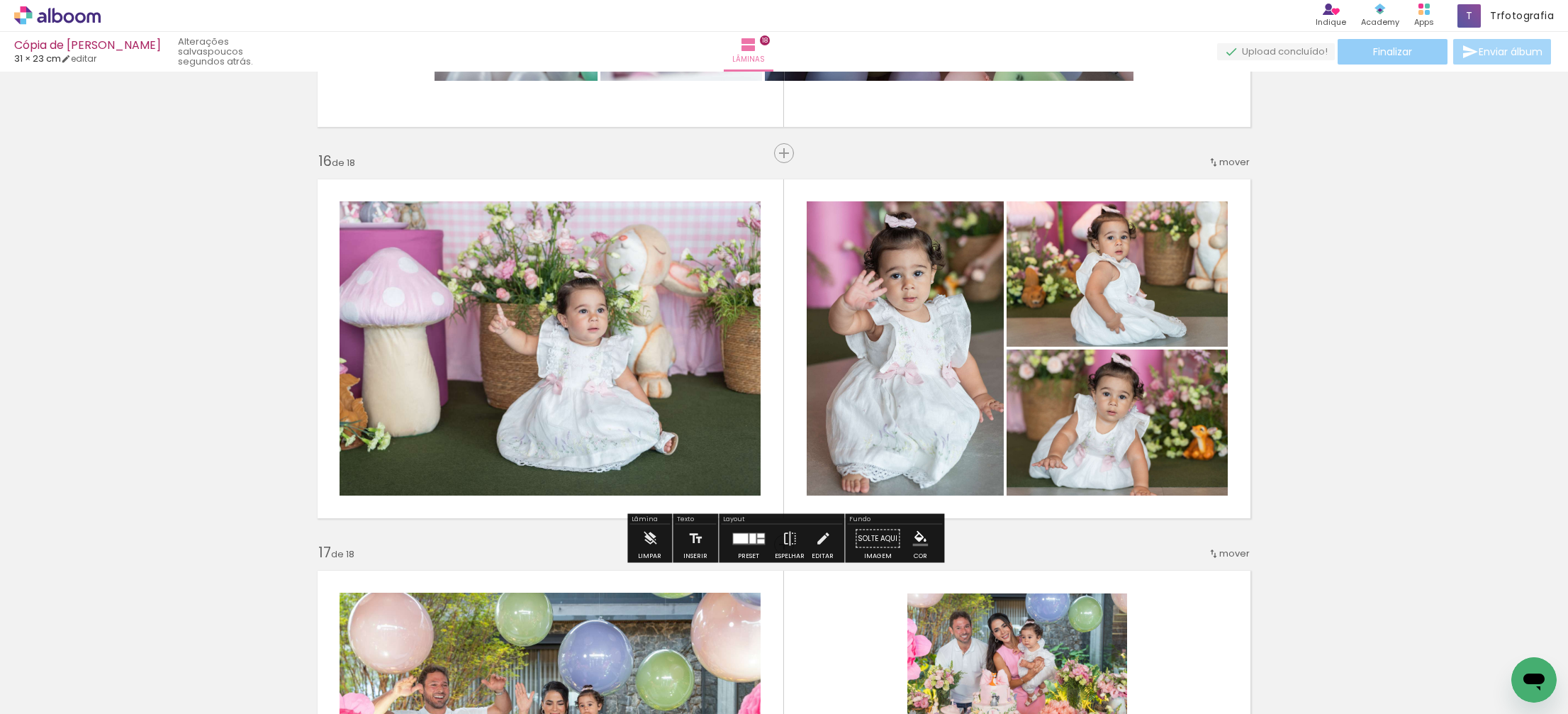
click at [1385, 52] on span "Finalizar" at bounding box center [1392, 52] width 39 height 10
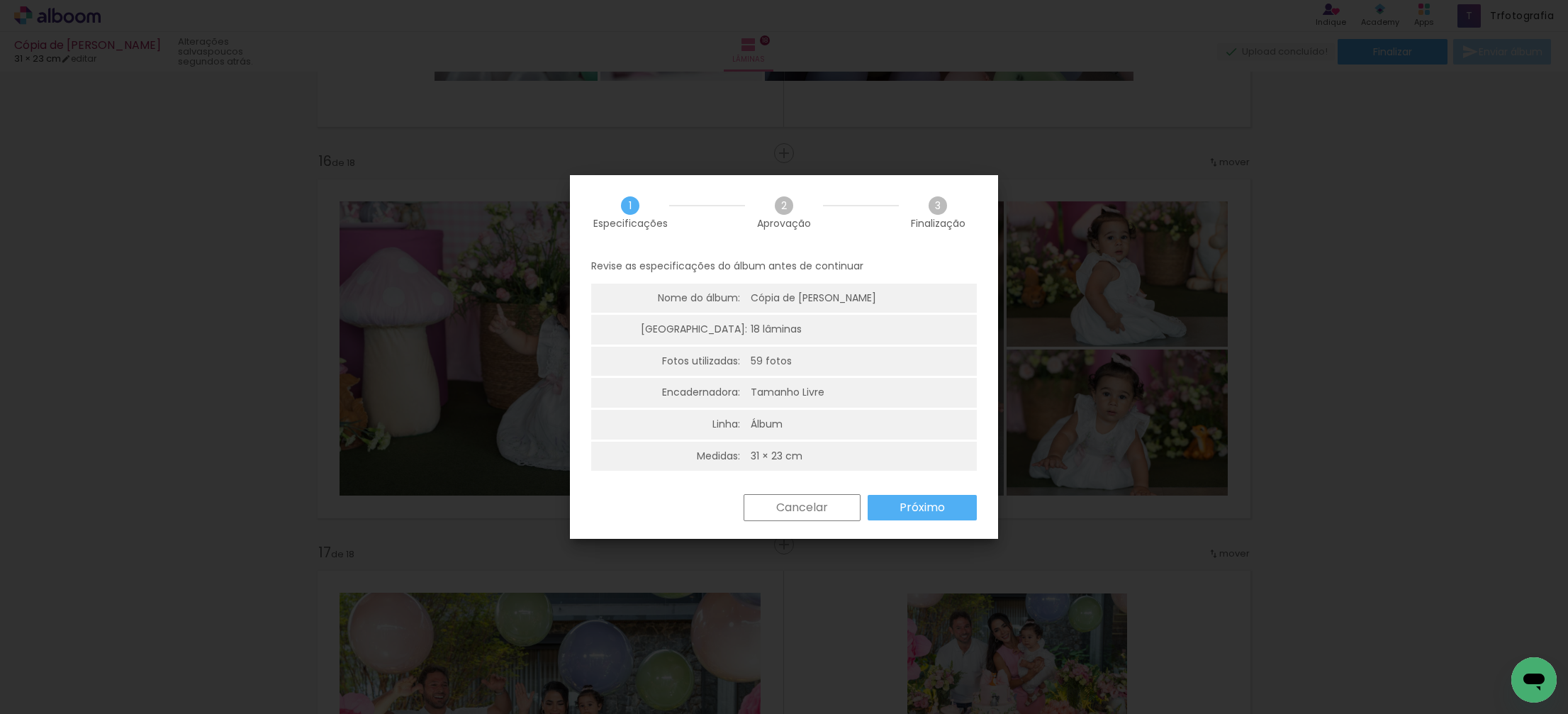
click at [0, 0] on slot "Próximo" at bounding box center [0, 0] width 0 height 0
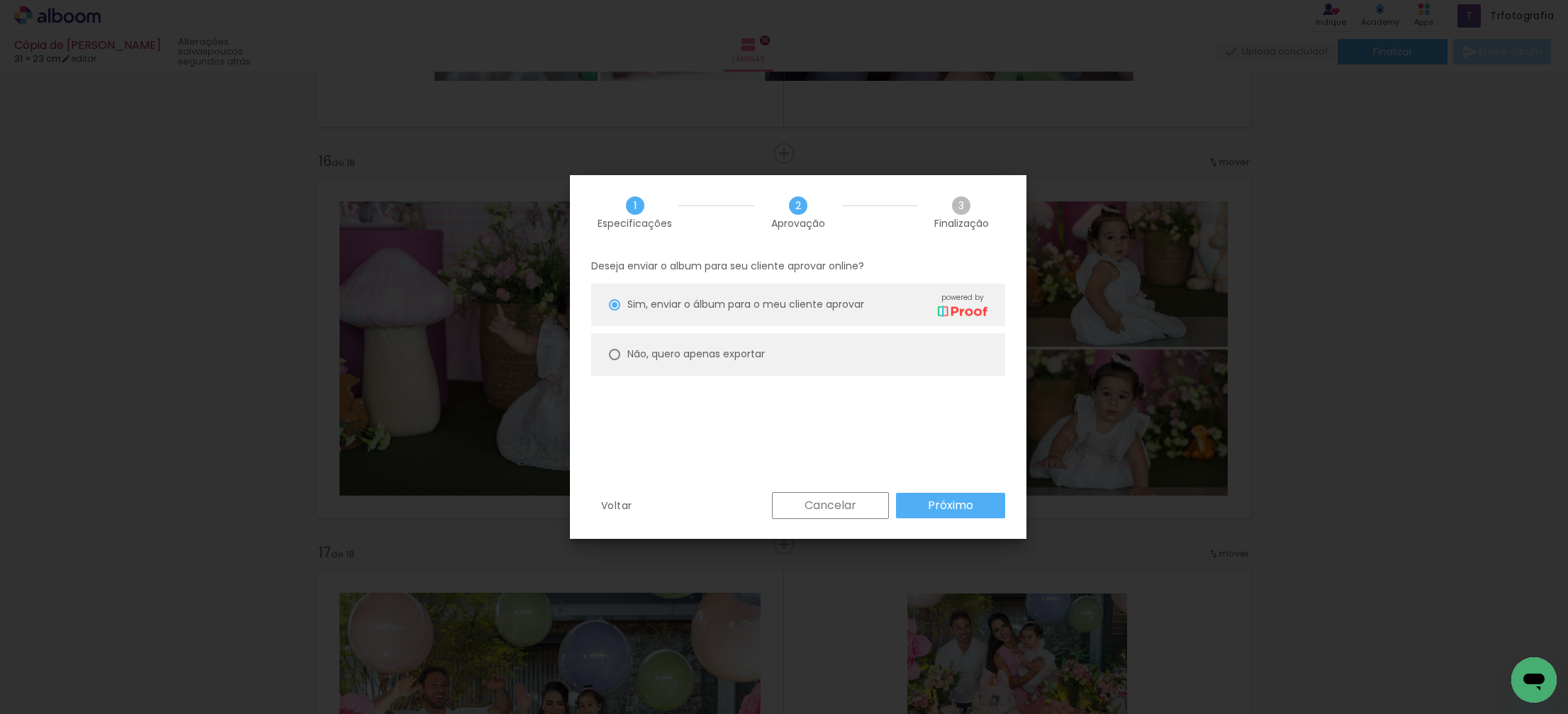
click at [0, 0] on slot "Próximo" at bounding box center [0, 0] width 0 height 0
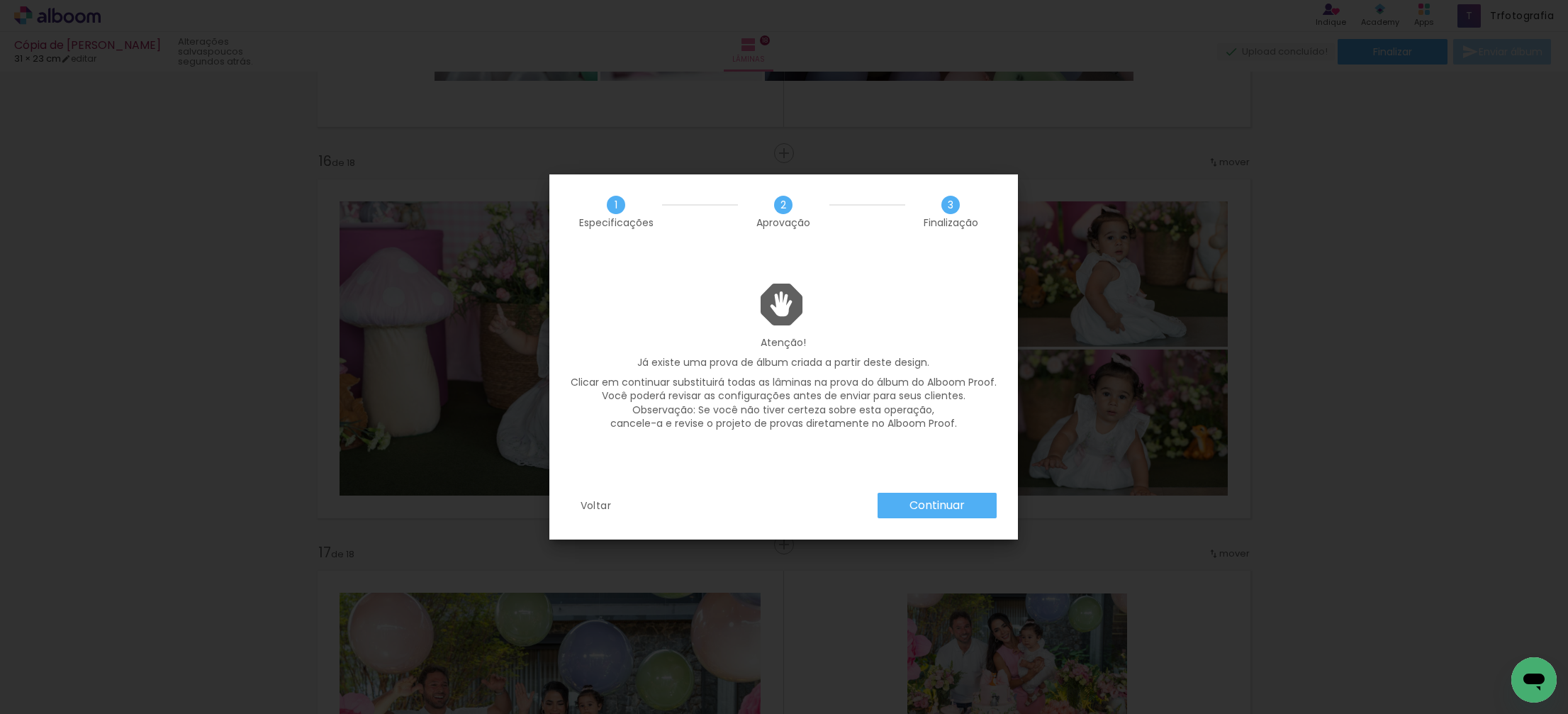
click at [0, 0] on slot "Continuar" at bounding box center [0, 0] width 0 height 0
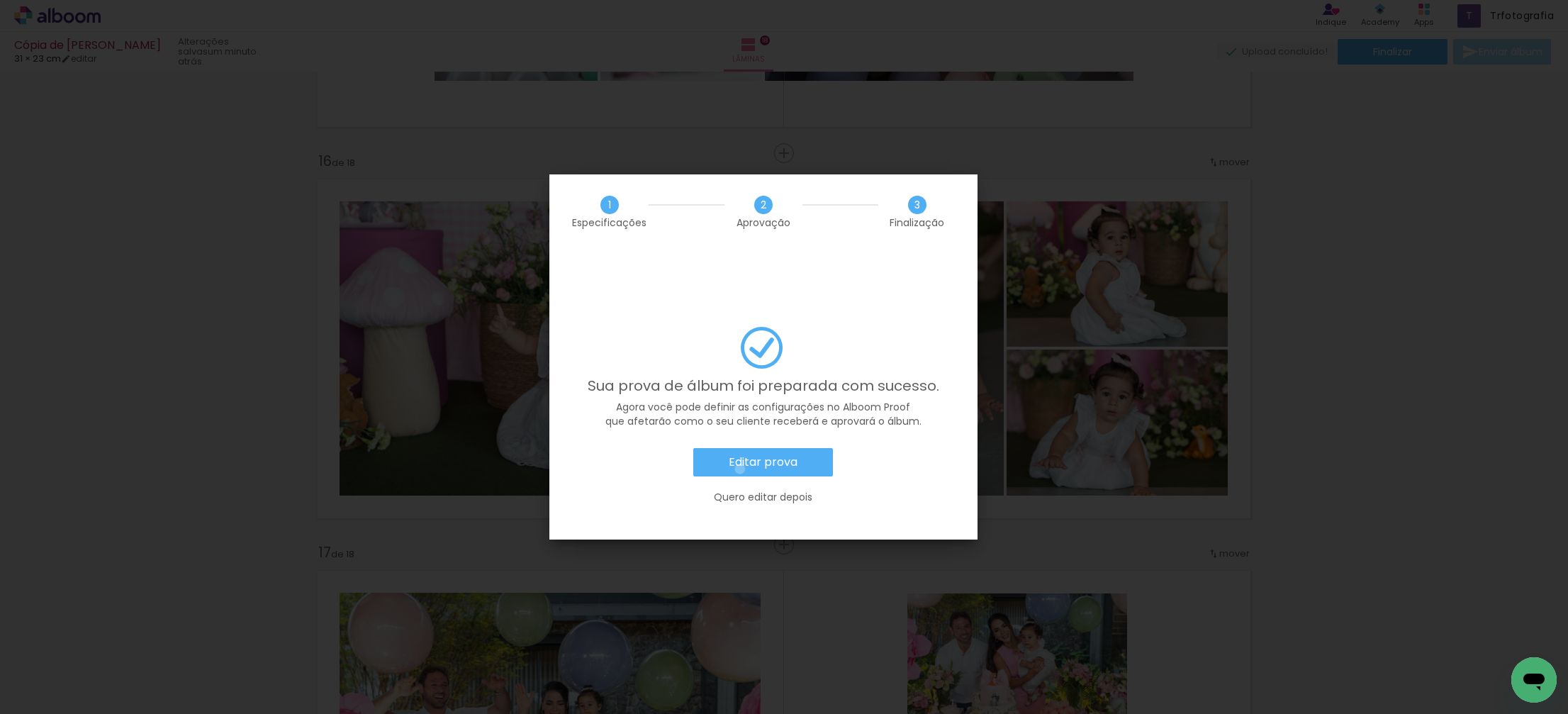
click at [0, 0] on slot "Editar prova" at bounding box center [0, 0] width 0 height 0
